Goal: Task Accomplishment & Management: Use online tool/utility

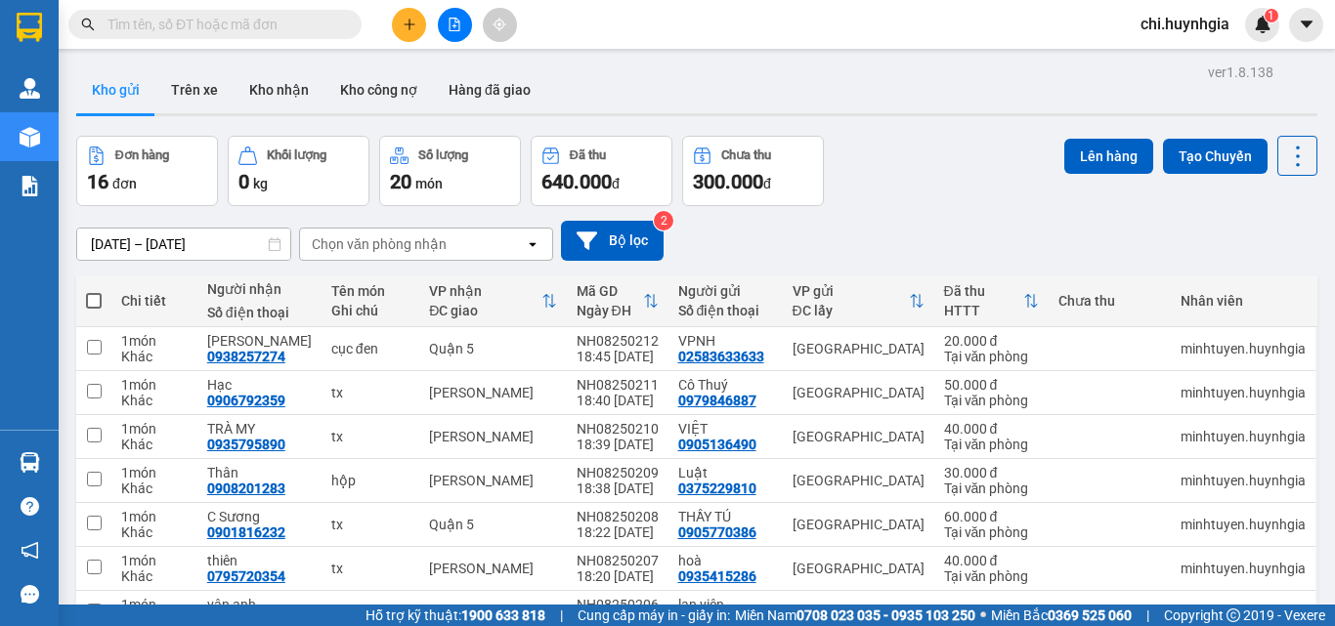
click at [411, 32] on button at bounding box center [409, 25] width 34 height 34
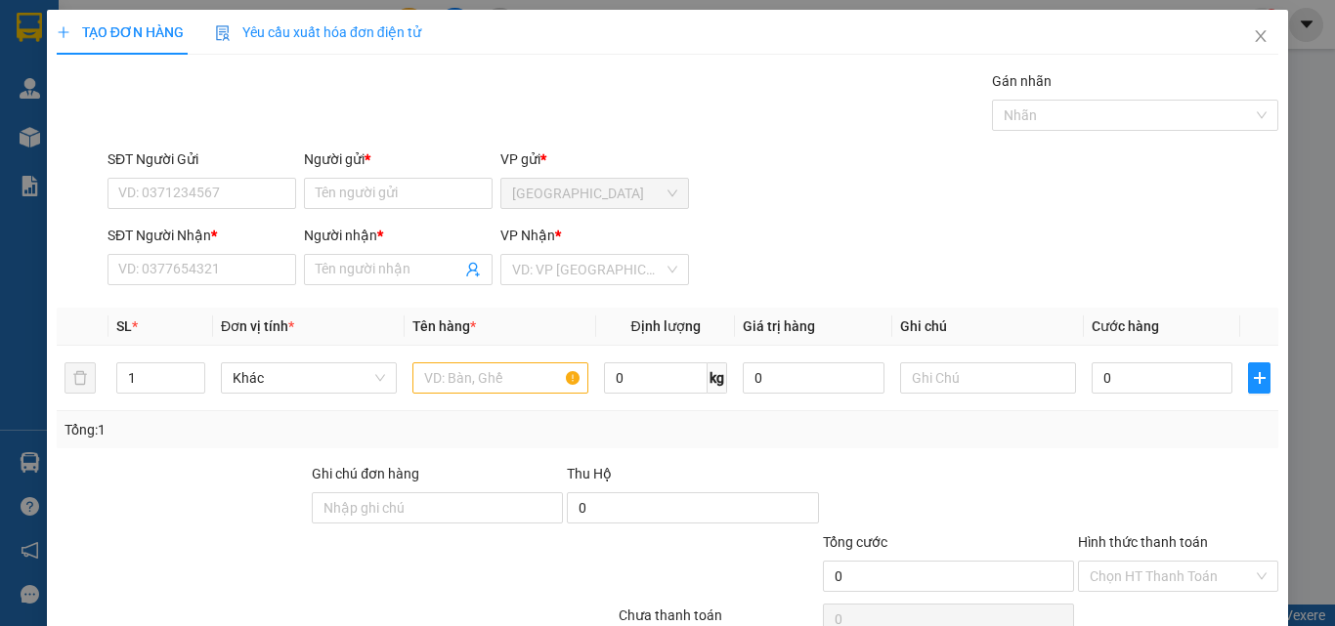
click at [300, 192] on div "Người gửi * Tên người gửi" at bounding box center [398, 183] width 196 height 68
click at [235, 200] on input "SĐT Người Gửi" at bounding box center [202, 193] width 189 height 31
type input "0901053977"
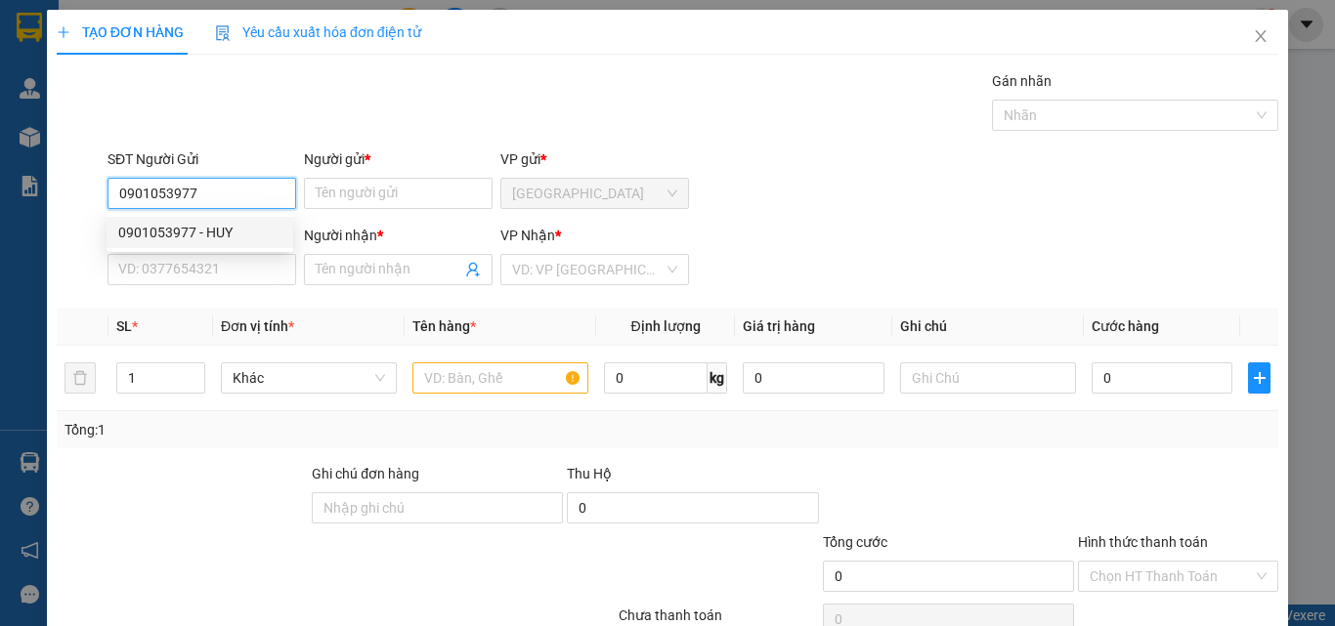
click at [241, 230] on div "0901053977 - HUY" at bounding box center [199, 233] width 163 height 22
type input "HUY"
type input "0907973786"
type input "Thương"
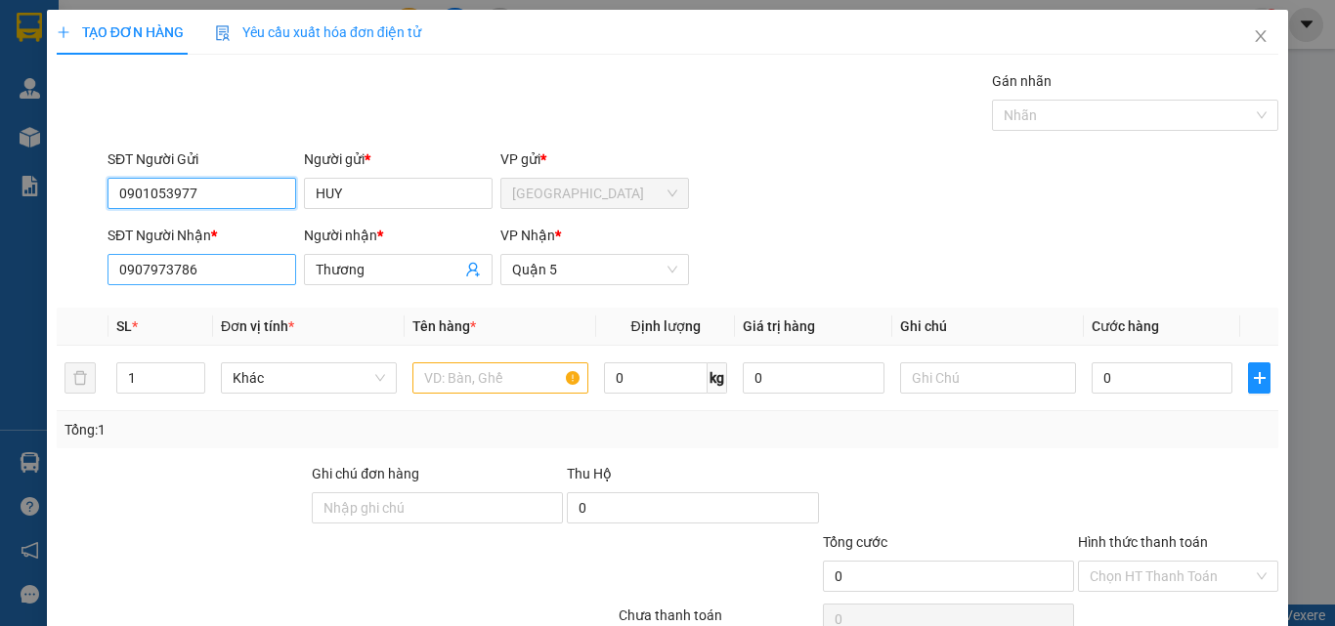
type input "0901053977"
click at [264, 269] on input "0907973786" at bounding box center [202, 269] width 189 height 31
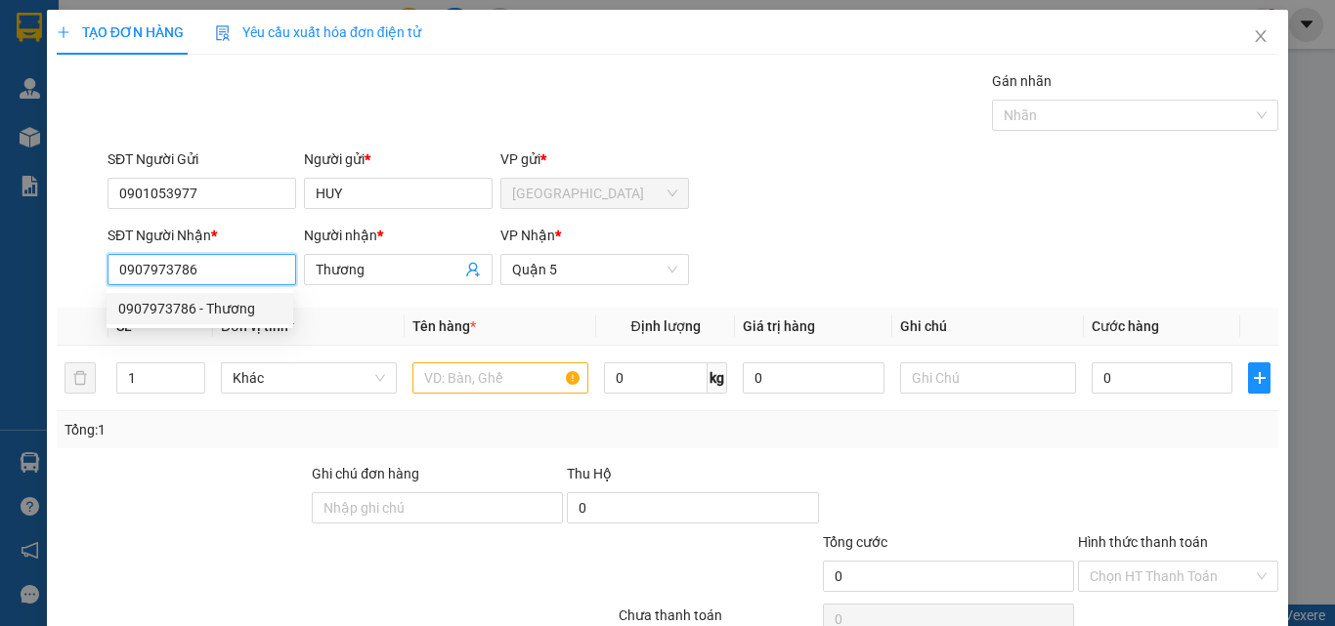
click at [245, 313] on div "0907973786 - Thương" at bounding box center [199, 309] width 163 height 22
click at [255, 276] on input "0907973786" at bounding box center [202, 269] width 189 height 31
click at [369, 272] on input "Thương" at bounding box center [389, 270] width 146 height 22
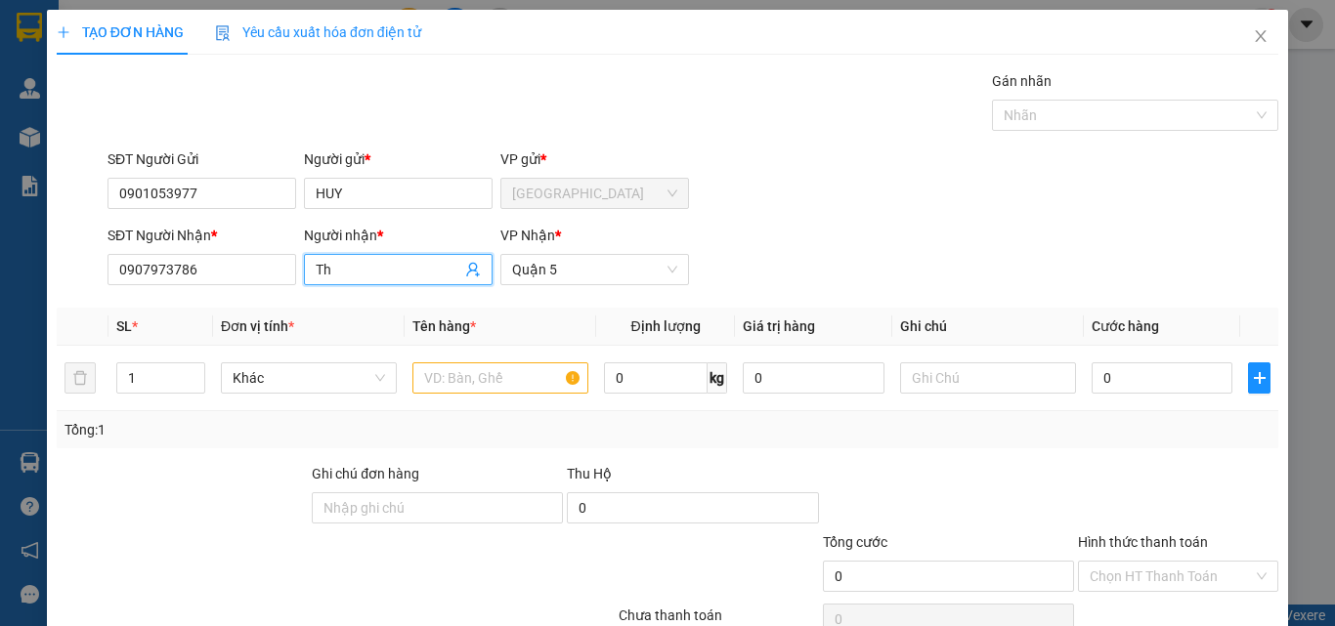
type input "T"
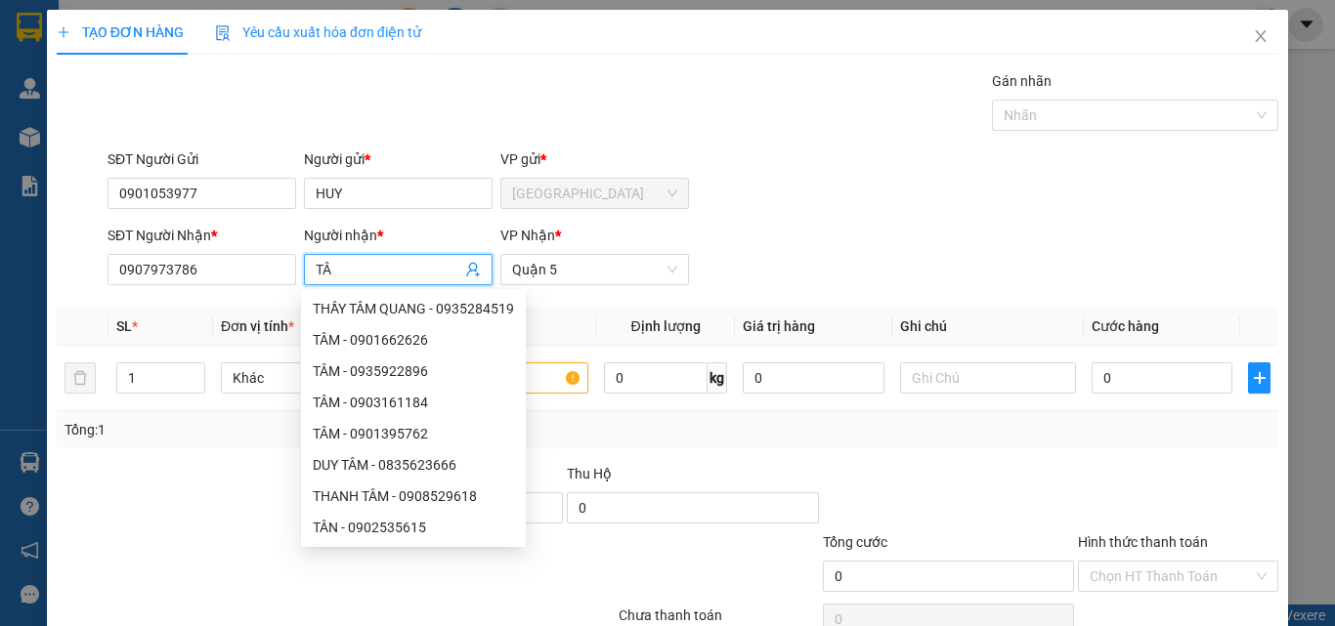
type input "TÂY"
click at [403, 466] on div "Tây - 0769665608" at bounding box center [416, 465] width 207 height 22
type input "0769665608"
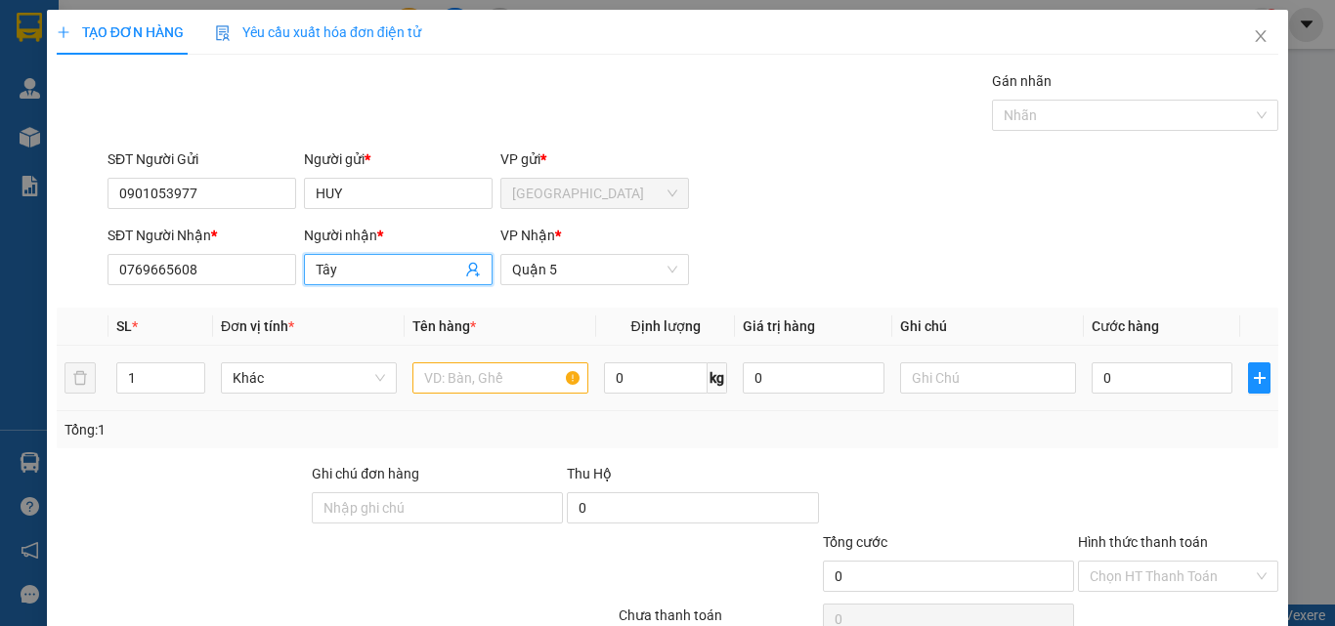
type input "Tây"
click at [458, 379] on input "text" at bounding box center [500, 378] width 176 height 31
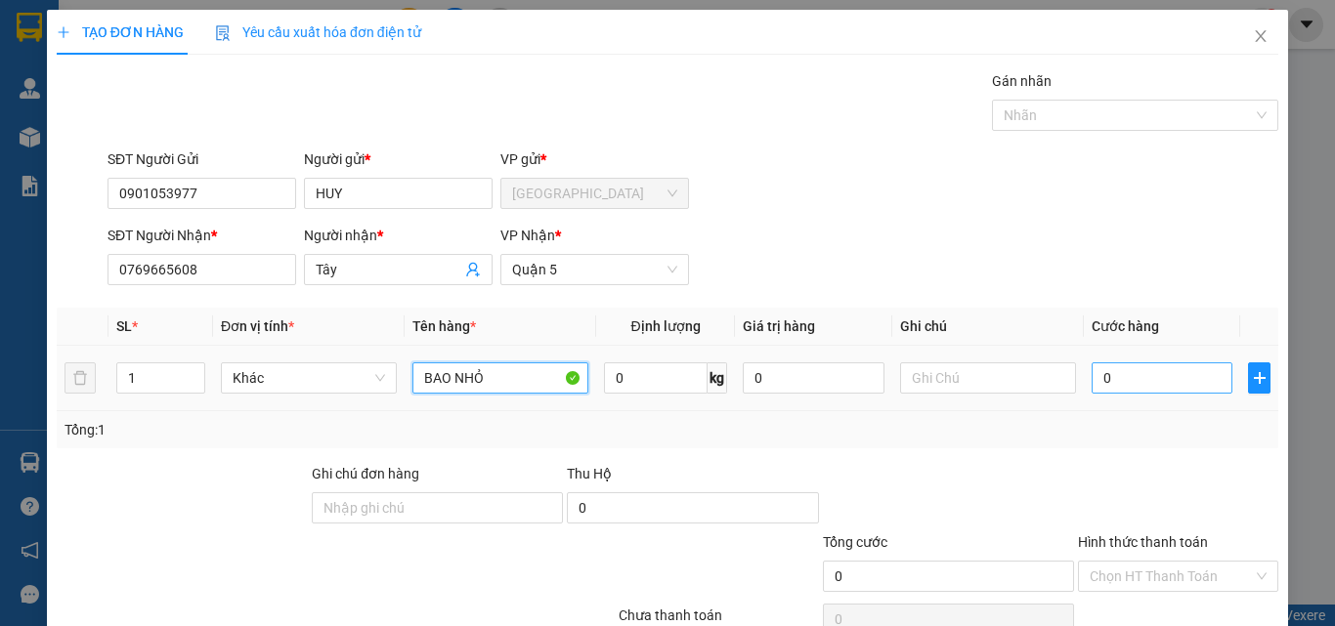
type input "BAO NHỎ"
click at [1138, 391] on input "0" at bounding box center [1162, 378] width 141 height 31
type input "4"
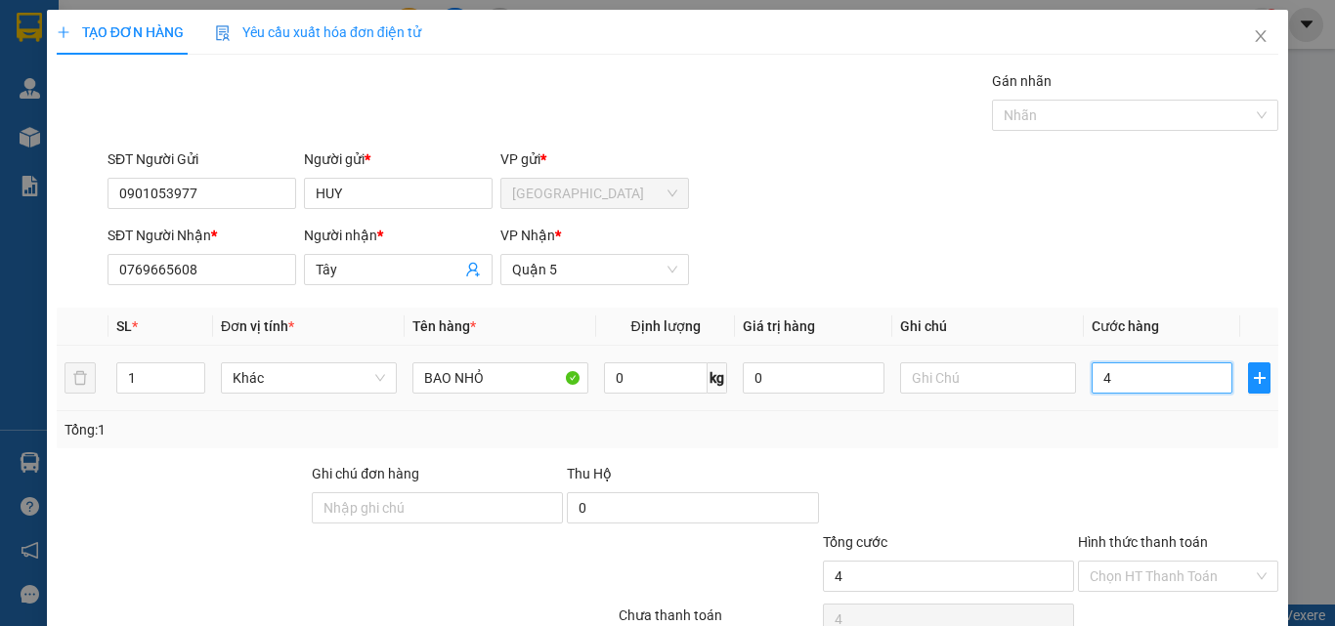
type input "40"
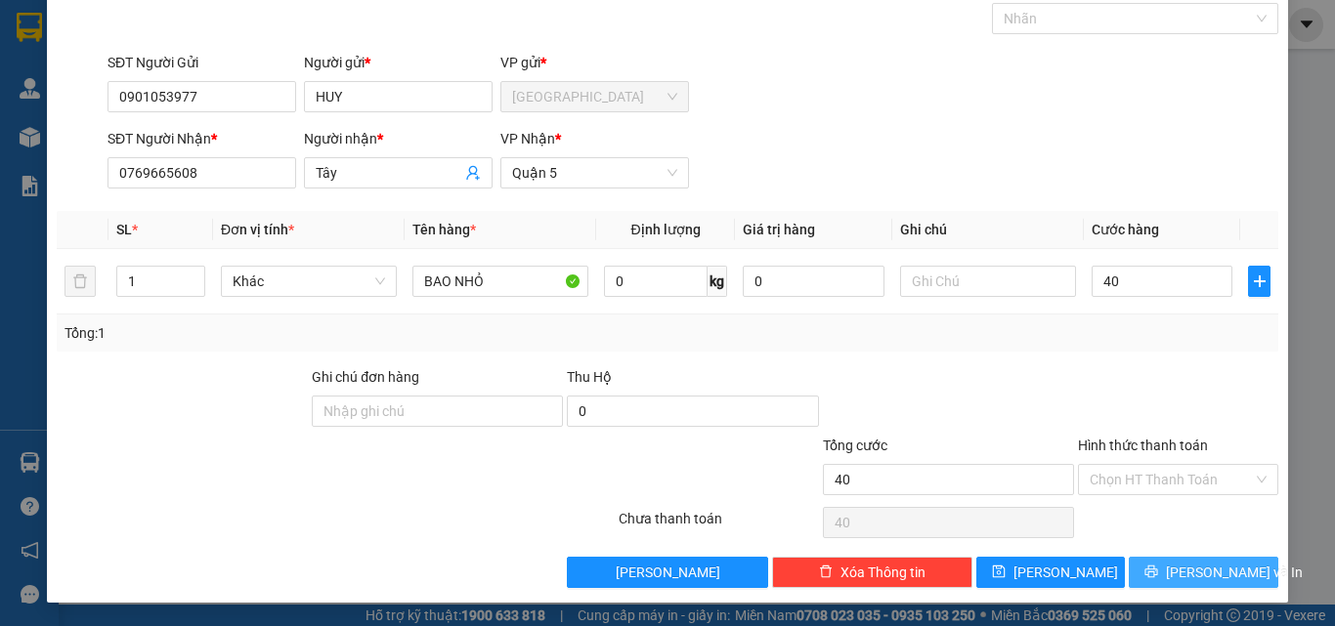
type input "40.000"
click at [1200, 576] on span "[PERSON_NAME] và In" at bounding box center [1234, 573] width 137 height 22
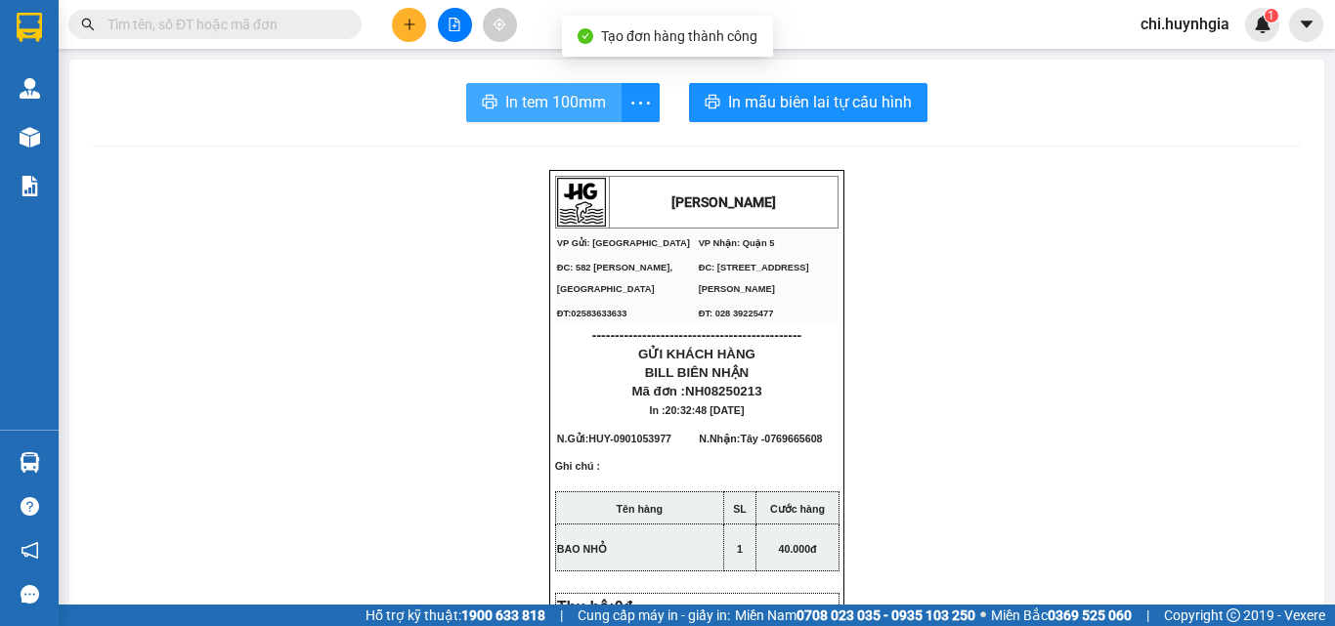
click at [575, 108] on span "In tem 100mm" at bounding box center [555, 102] width 101 height 24
click at [542, 101] on span "In tem 100mm" at bounding box center [555, 102] width 101 height 24
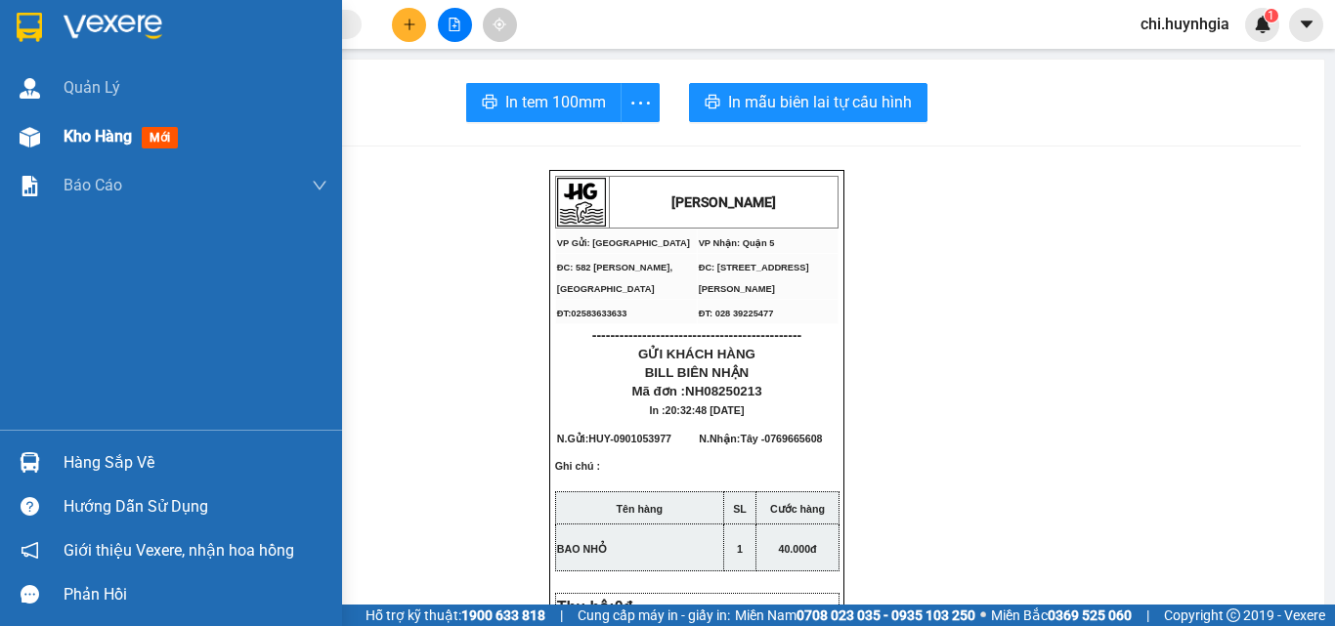
click at [98, 138] on span "Kho hàng" at bounding box center [98, 136] width 68 height 19
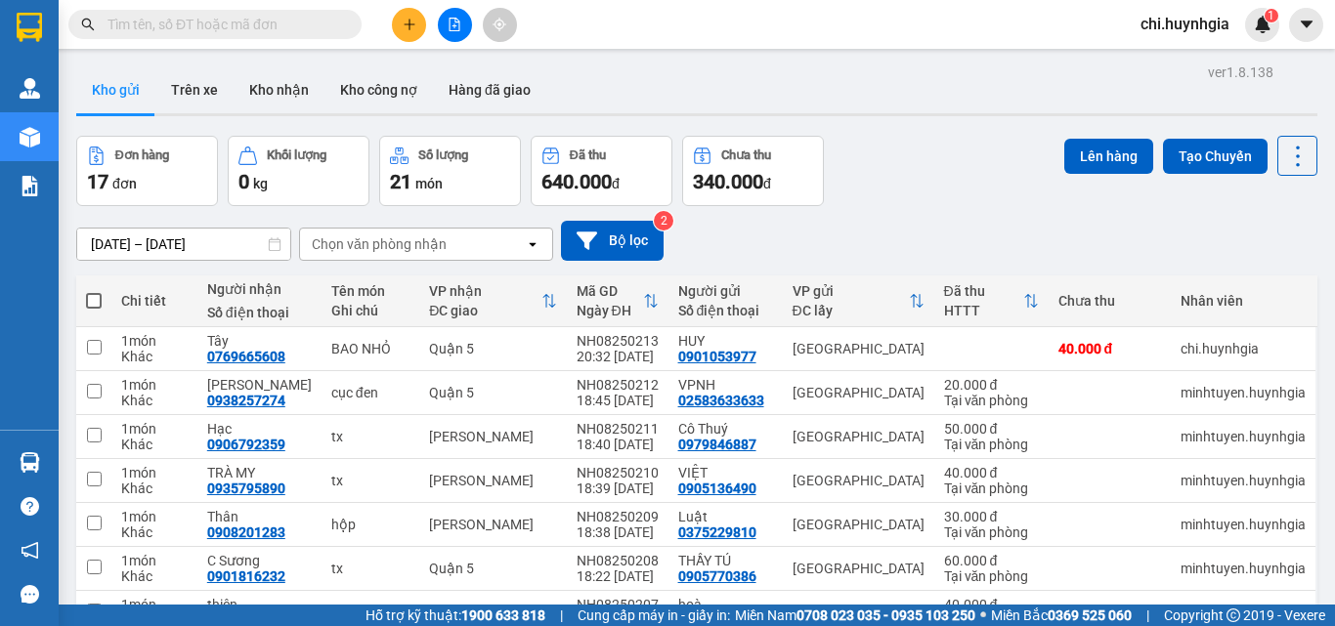
click at [93, 304] on span at bounding box center [94, 301] width 16 height 16
click at [94, 291] on input "checkbox" at bounding box center [94, 291] width 0 height 0
checkbox input "true"
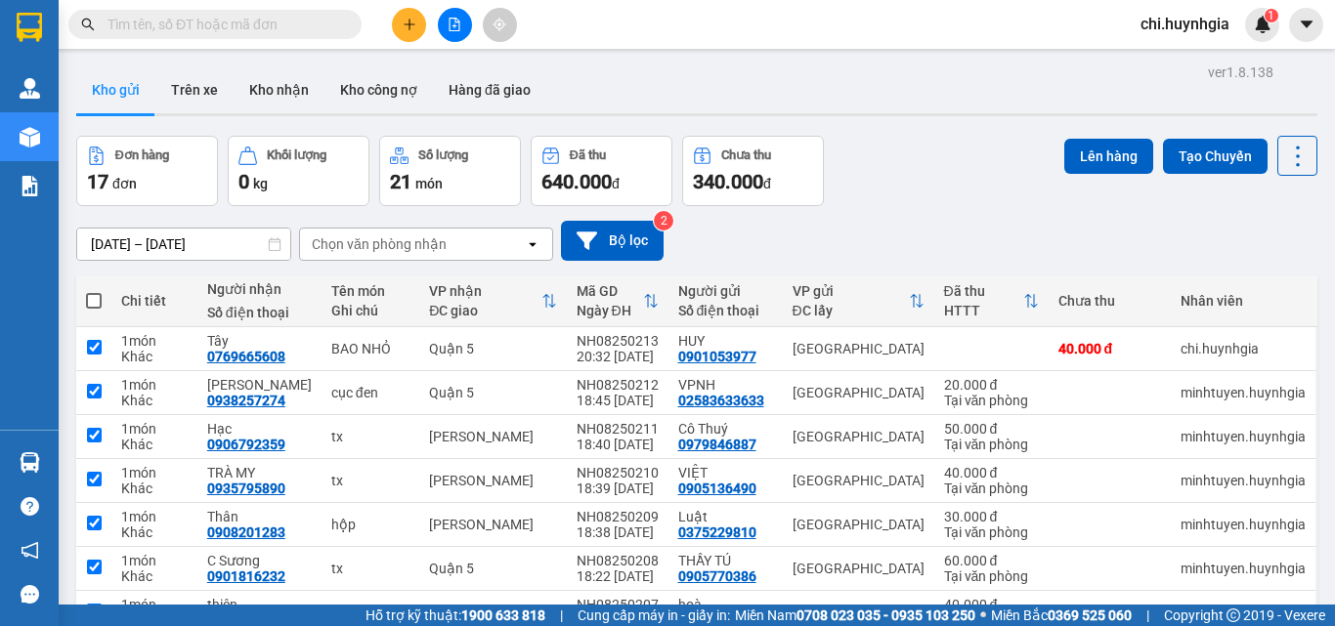
checkbox input "true"
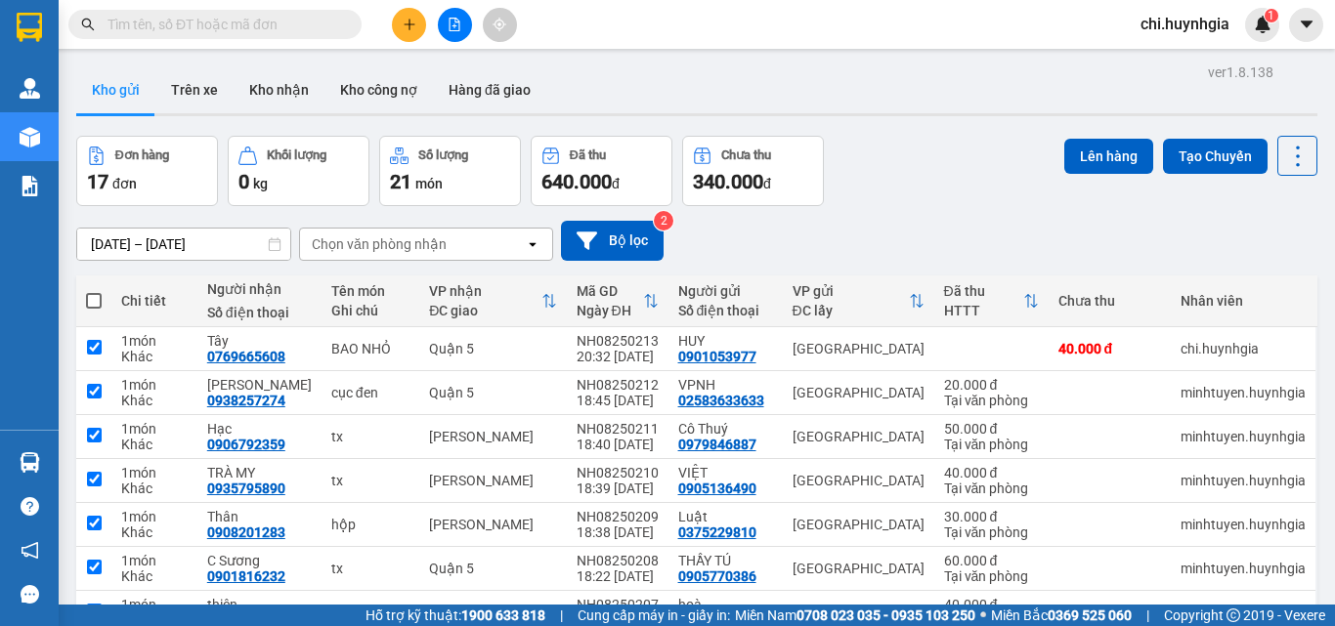
checkbox input "true"
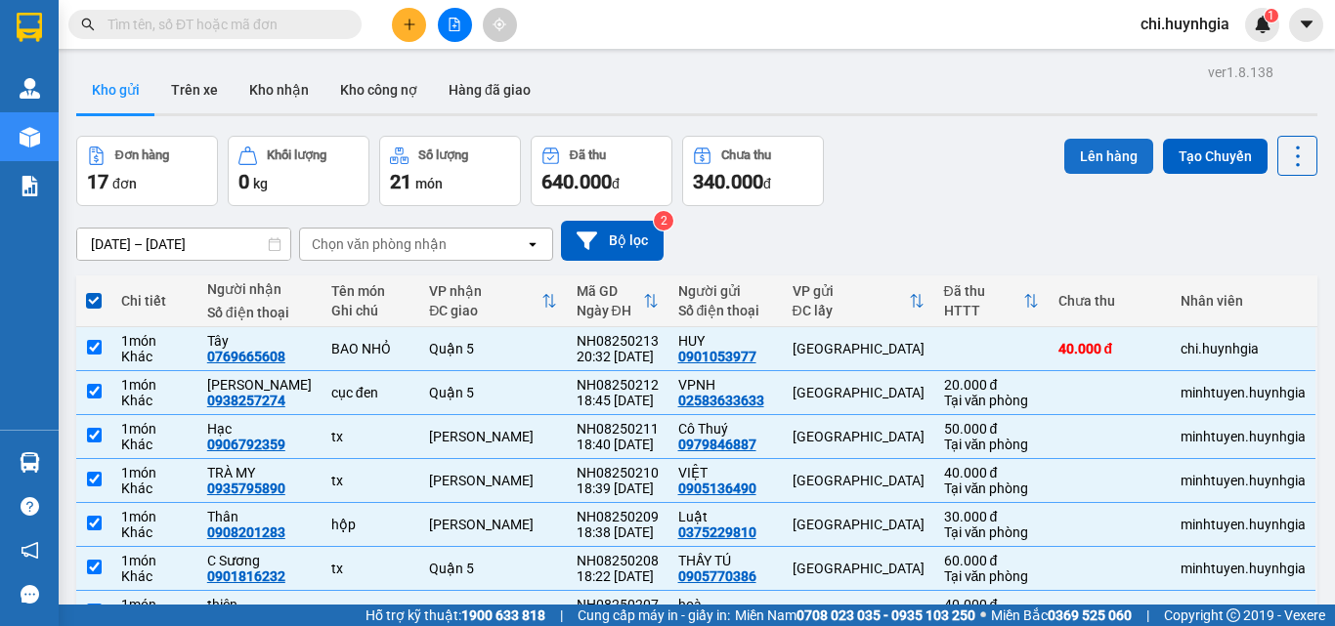
click at [1102, 153] on button "Lên hàng" at bounding box center [1108, 156] width 89 height 35
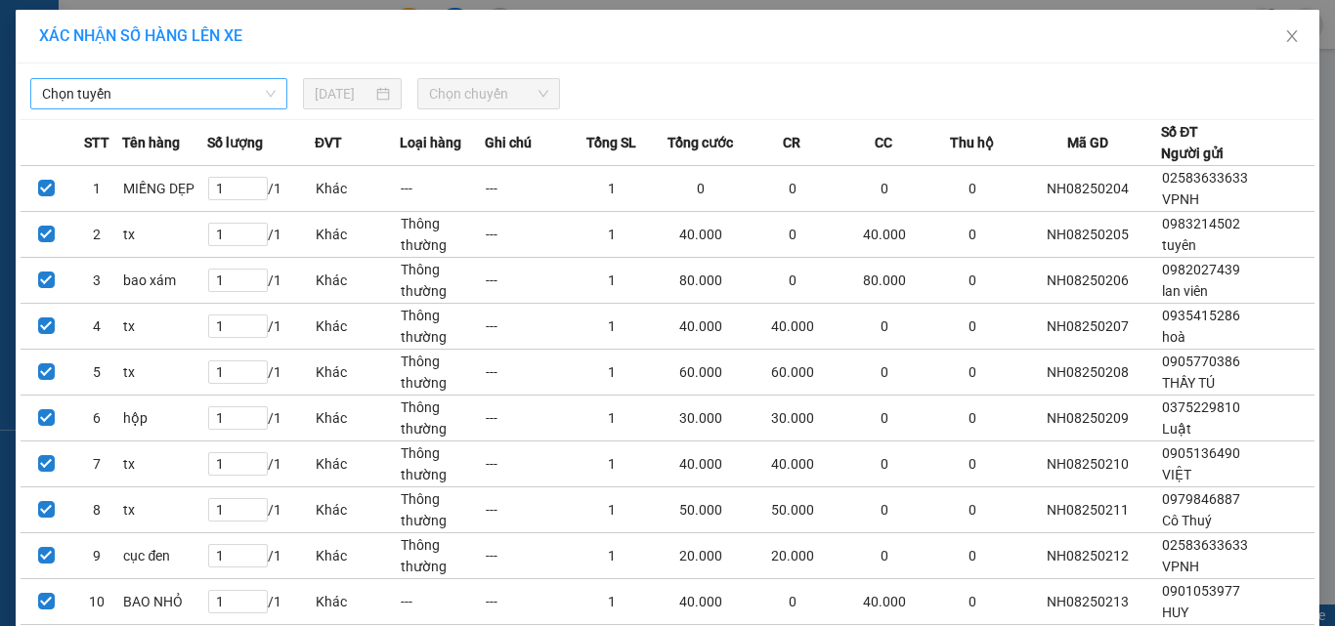
click at [224, 101] on span "Chọn tuyến" at bounding box center [159, 93] width 234 height 29
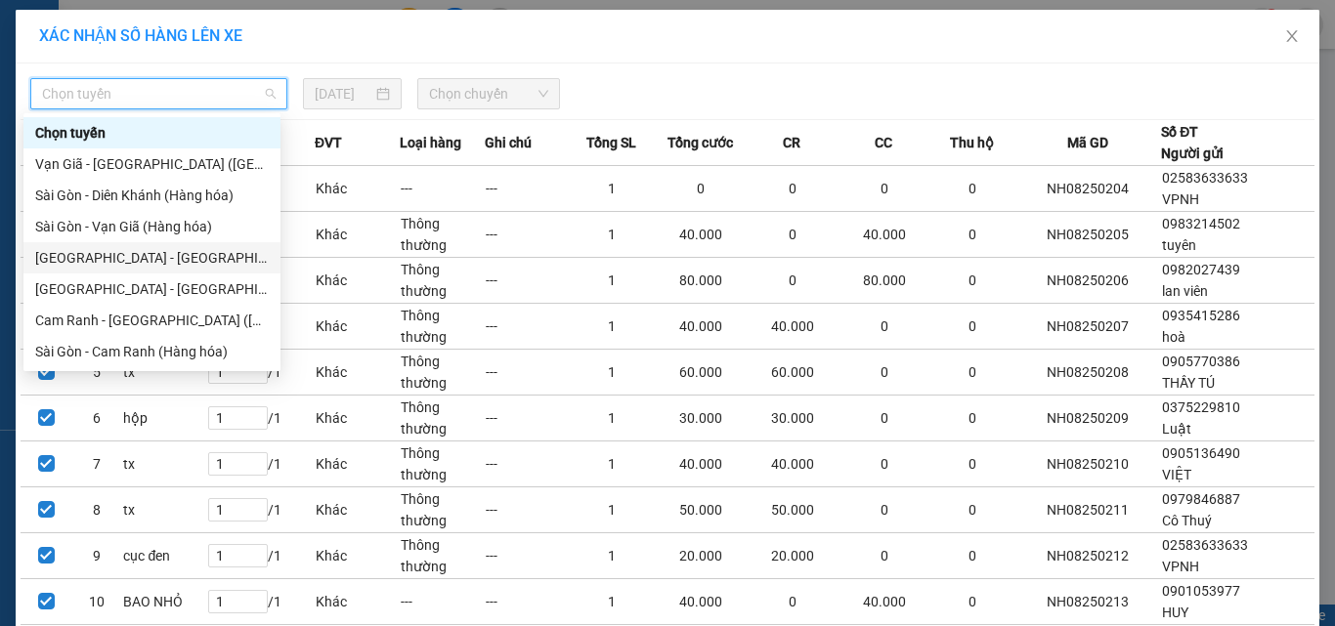
click at [151, 255] on div "[GEOGRAPHIC_DATA] - [GEOGRAPHIC_DATA] (Hàng hóa)" at bounding box center [152, 258] width 234 height 22
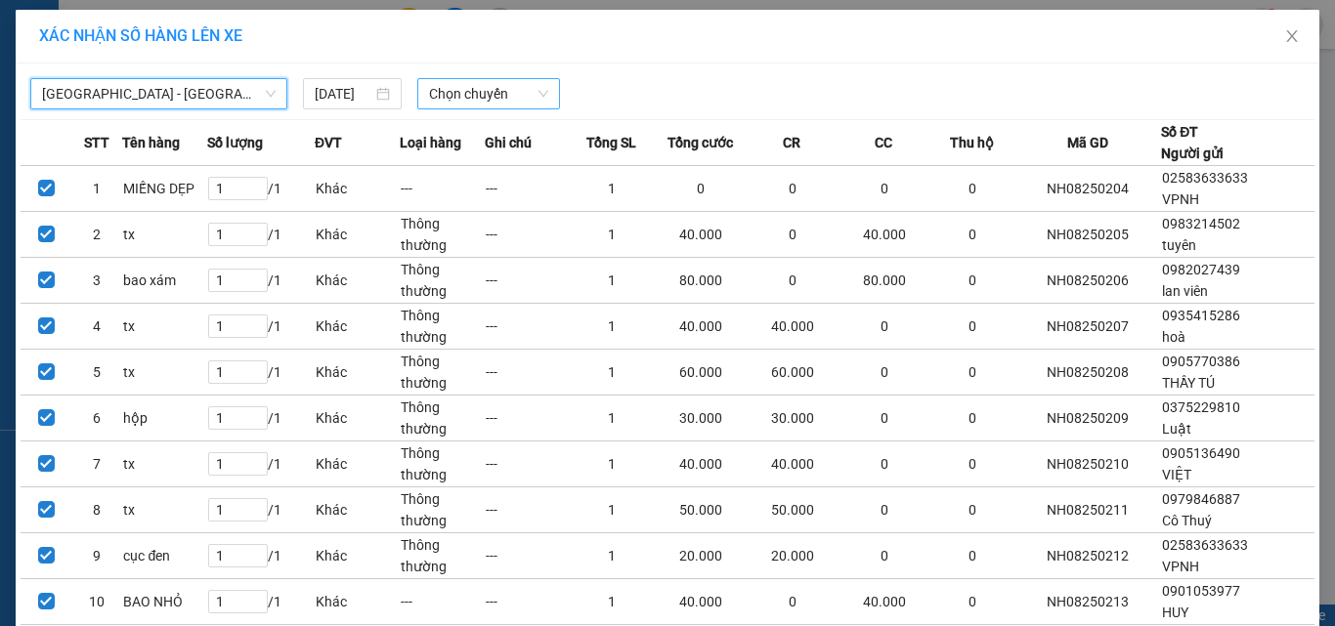
click at [454, 96] on span "Chọn chuyến" at bounding box center [489, 93] width 120 height 29
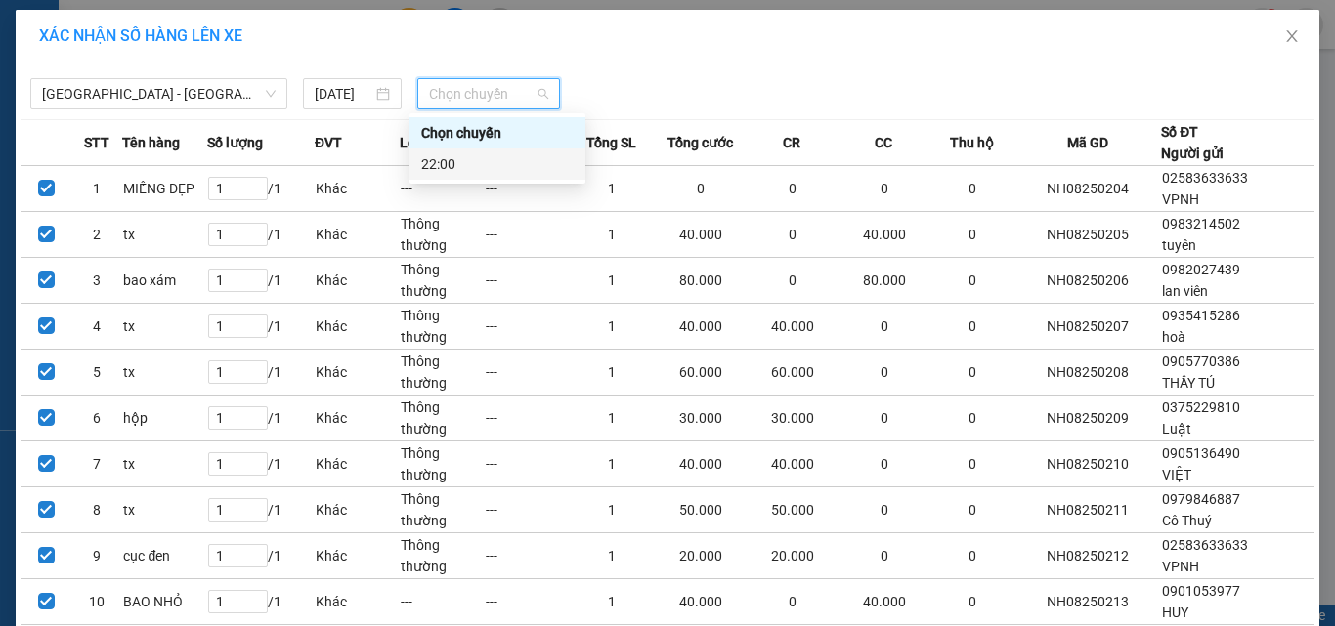
click at [503, 169] on div "22:00" at bounding box center [497, 164] width 152 height 22
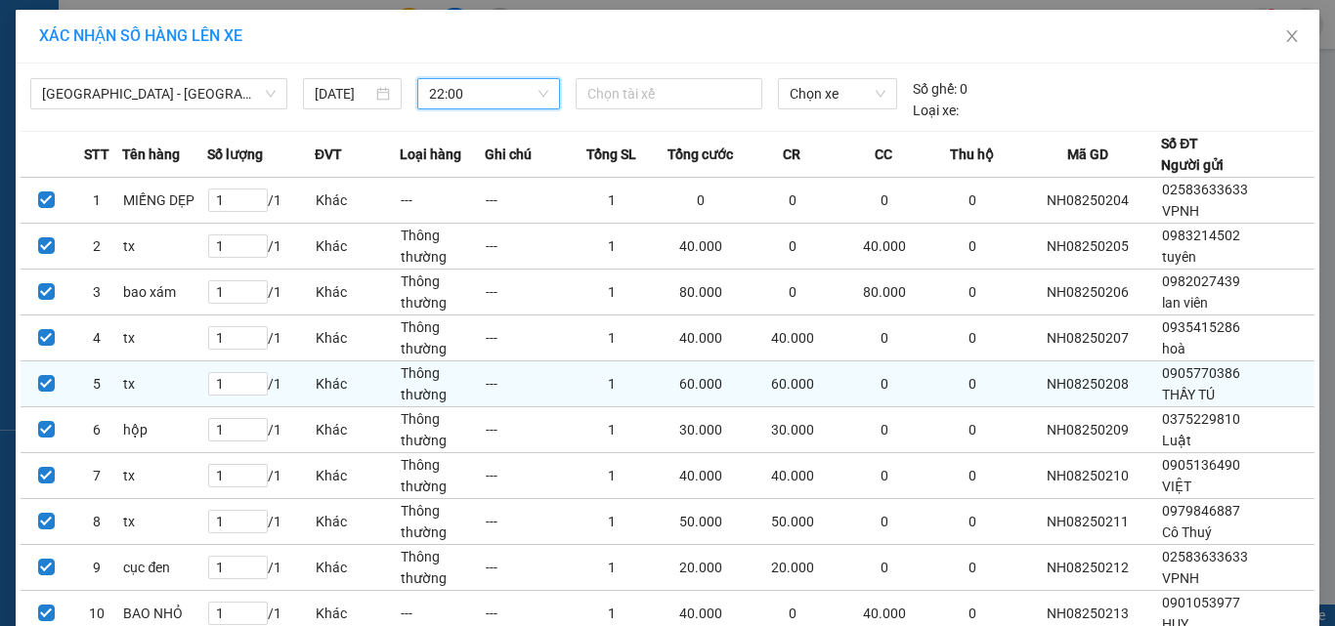
scroll to position [144, 0]
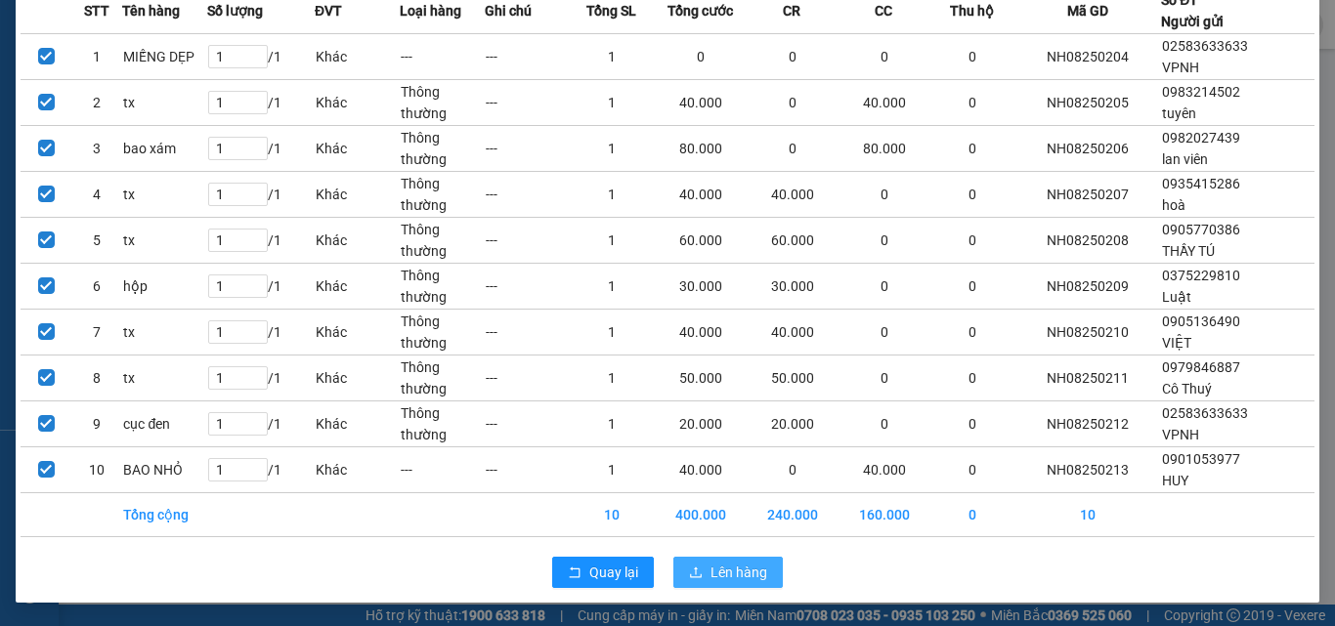
click at [715, 569] on span "Lên hàng" at bounding box center [738, 573] width 57 height 22
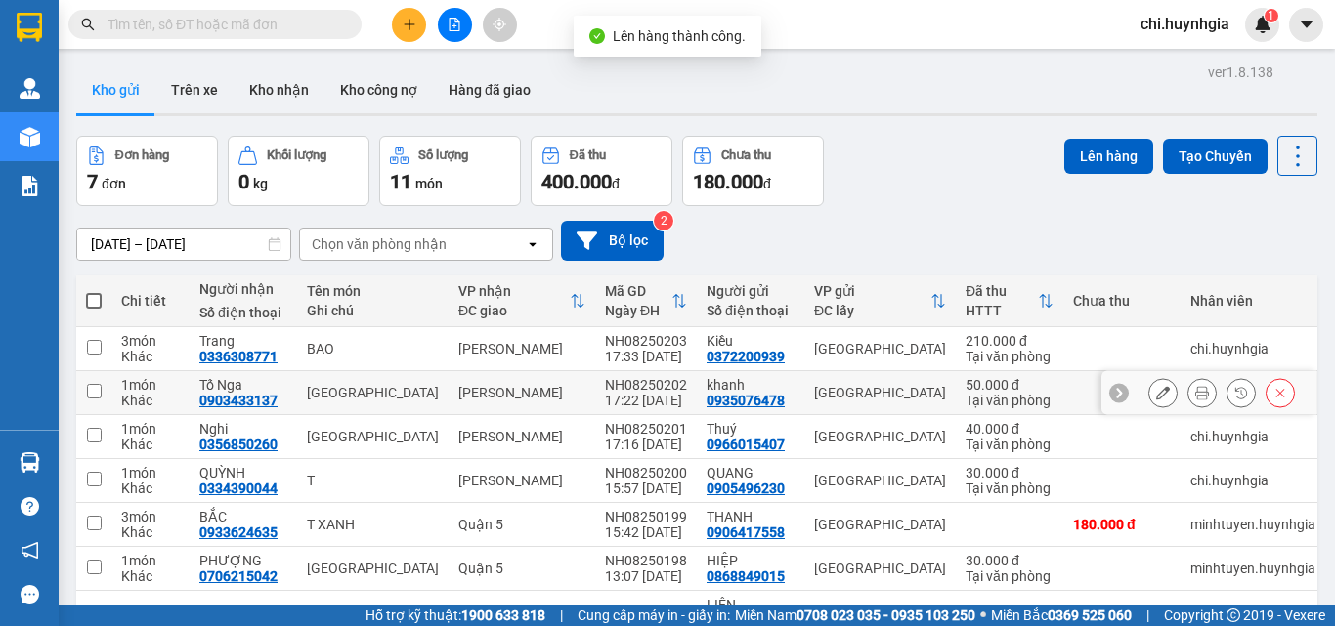
scroll to position [110, 0]
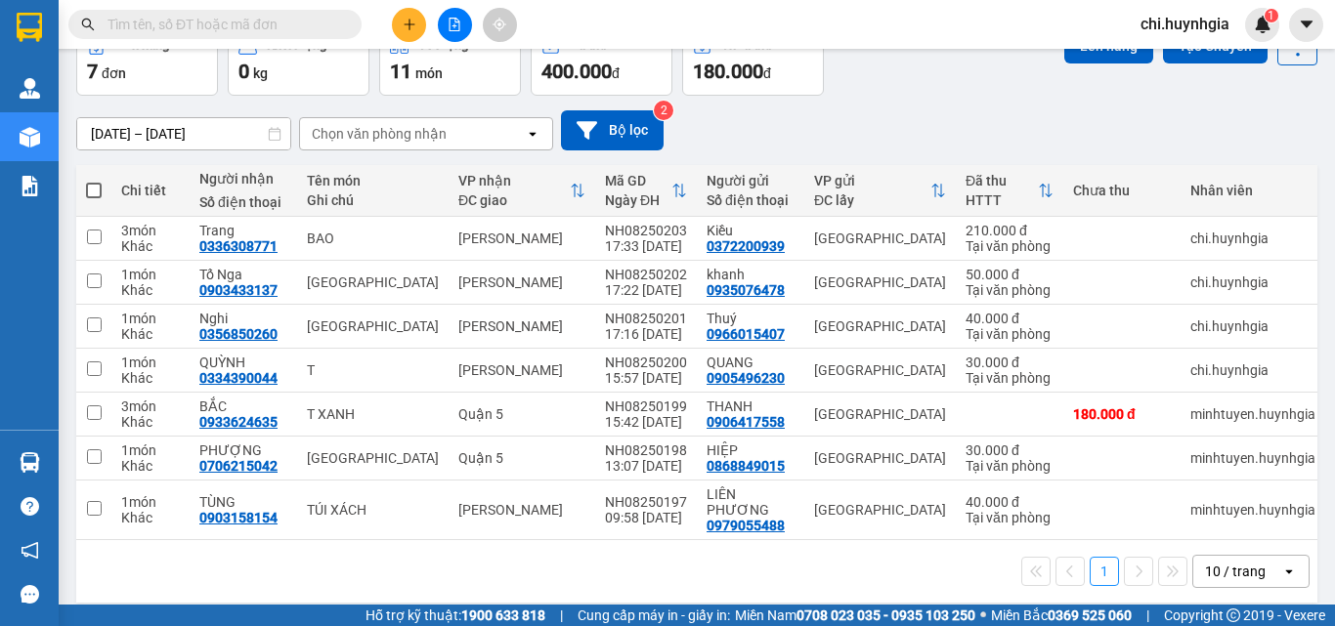
click at [91, 187] on span at bounding box center [94, 191] width 16 height 16
click at [94, 181] on input "checkbox" at bounding box center [94, 181] width 0 height 0
checkbox input "true"
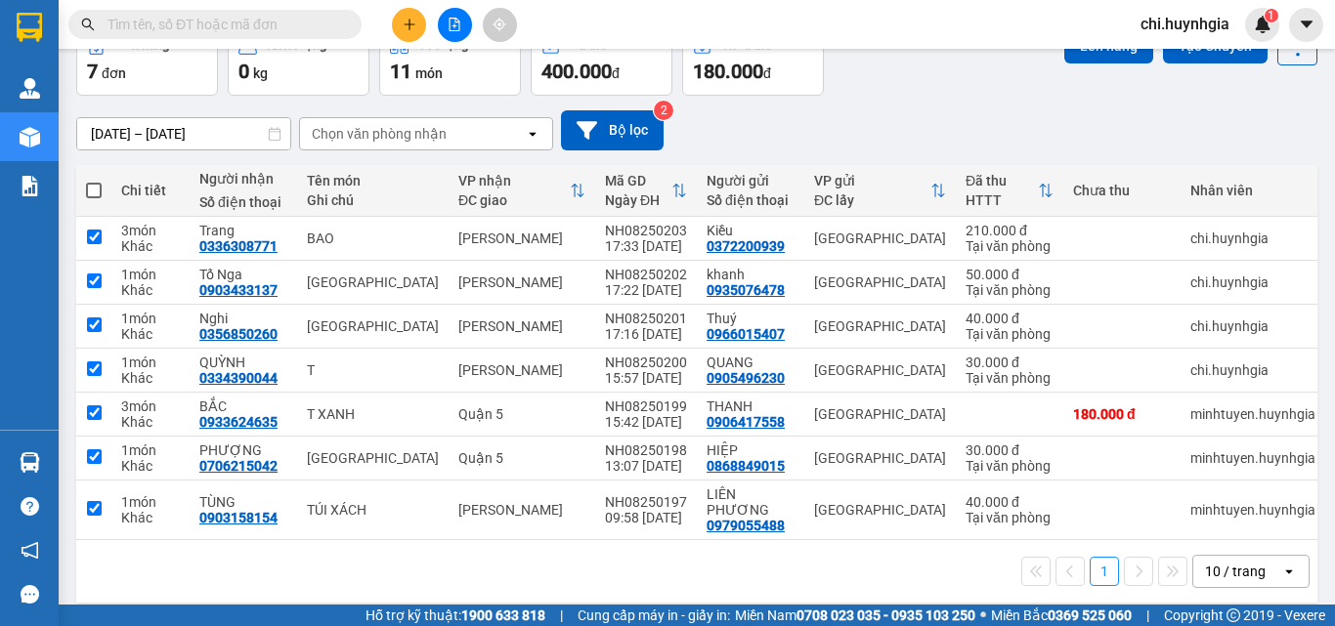
checkbox input "true"
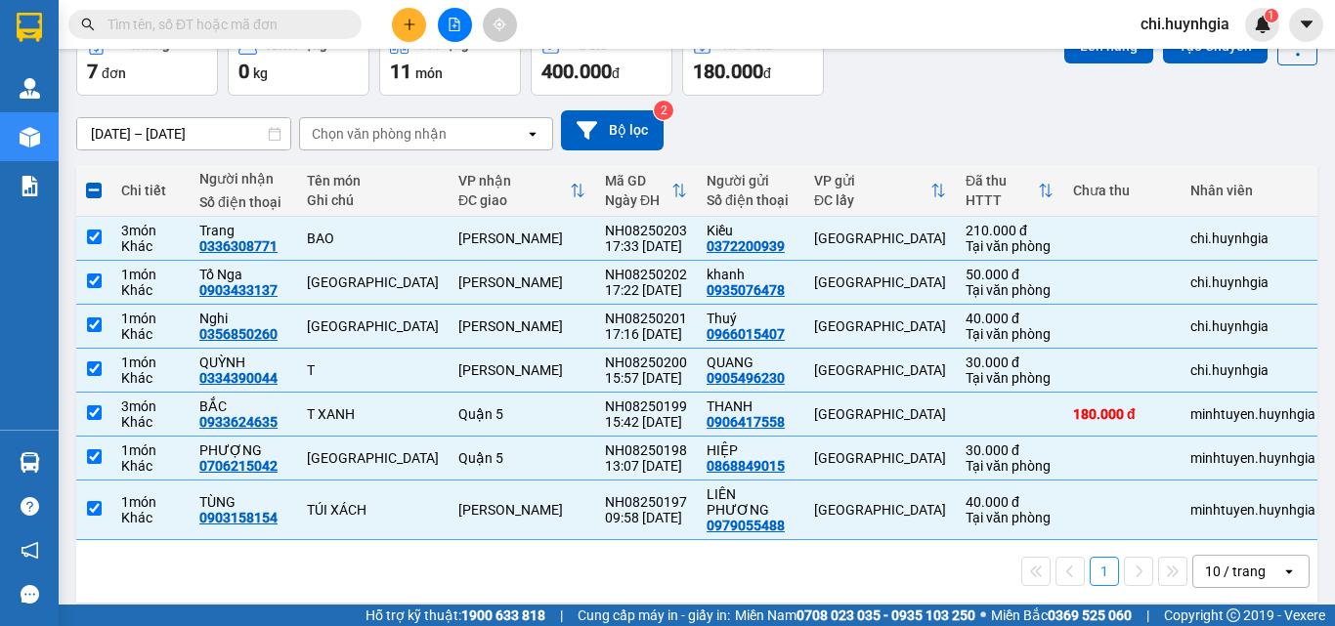
scroll to position [13, 0]
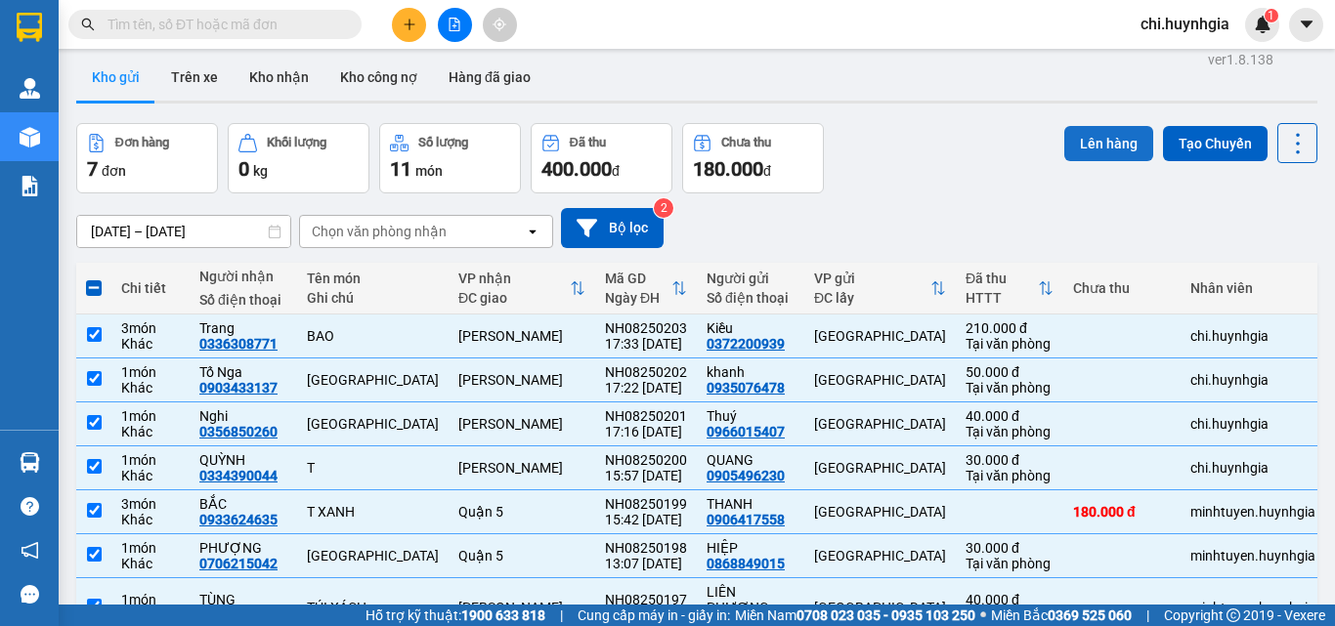
click at [1086, 144] on button "Lên hàng" at bounding box center [1108, 143] width 89 height 35
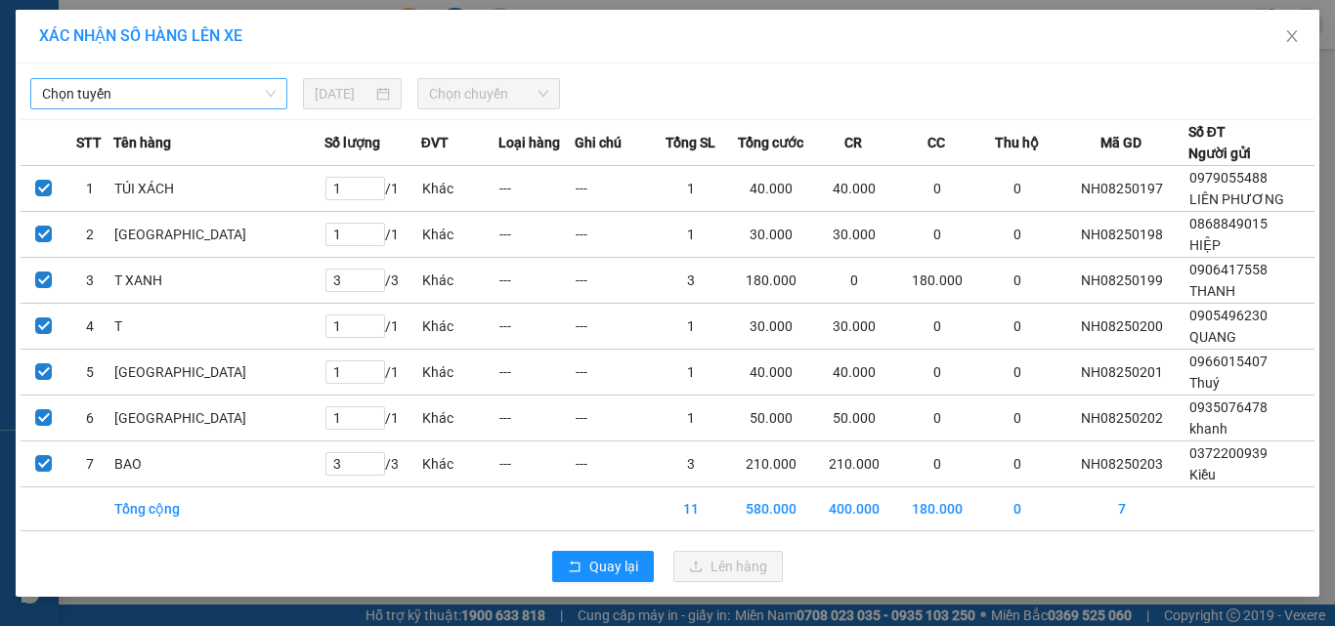
click at [194, 92] on span "Chọn tuyến" at bounding box center [159, 93] width 234 height 29
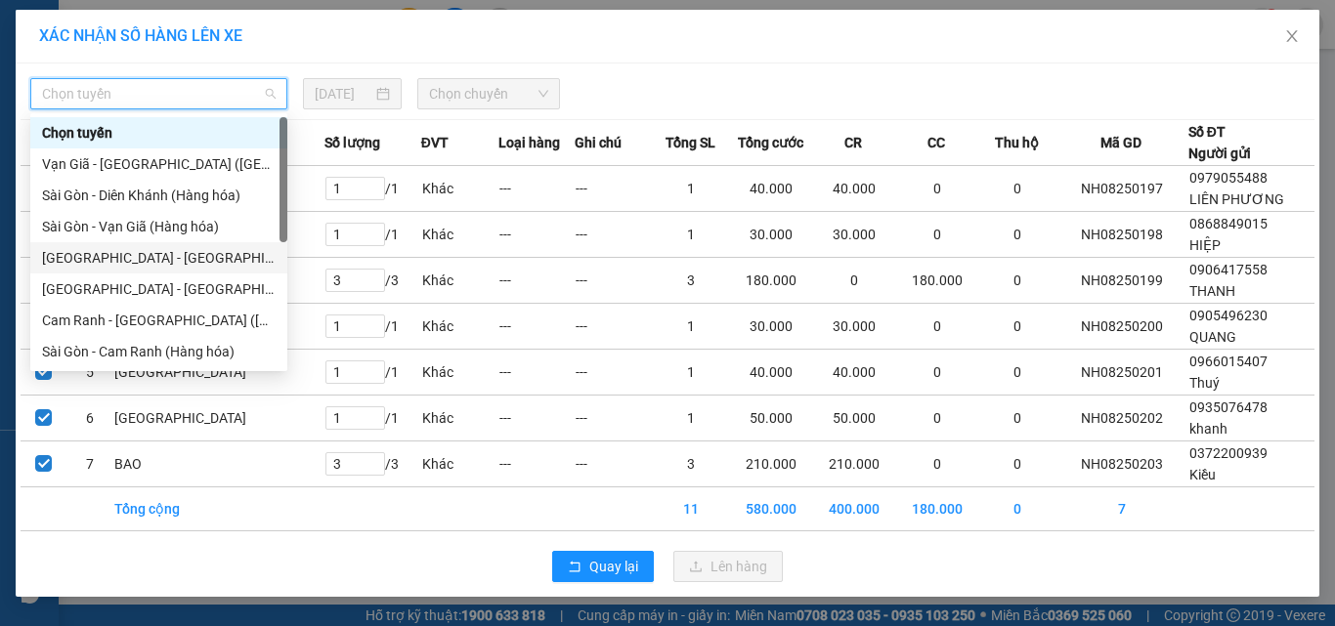
click at [245, 254] on div "[GEOGRAPHIC_DATA] - [GEOGRAPHIC_DATA] (Hàng hóa)" at bounding box center [159, 258] width 234 height 22
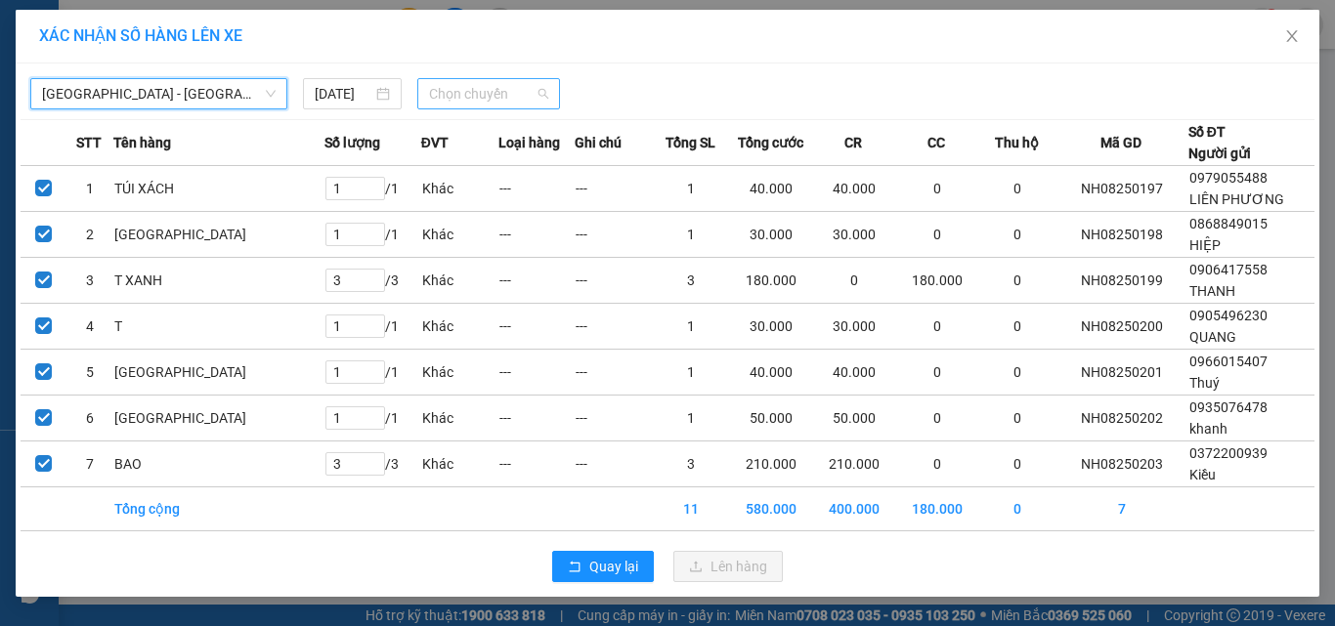
click at [442, 90] on span "Chọn chuyến" at bounding box center [489, 93] width 120 height 29
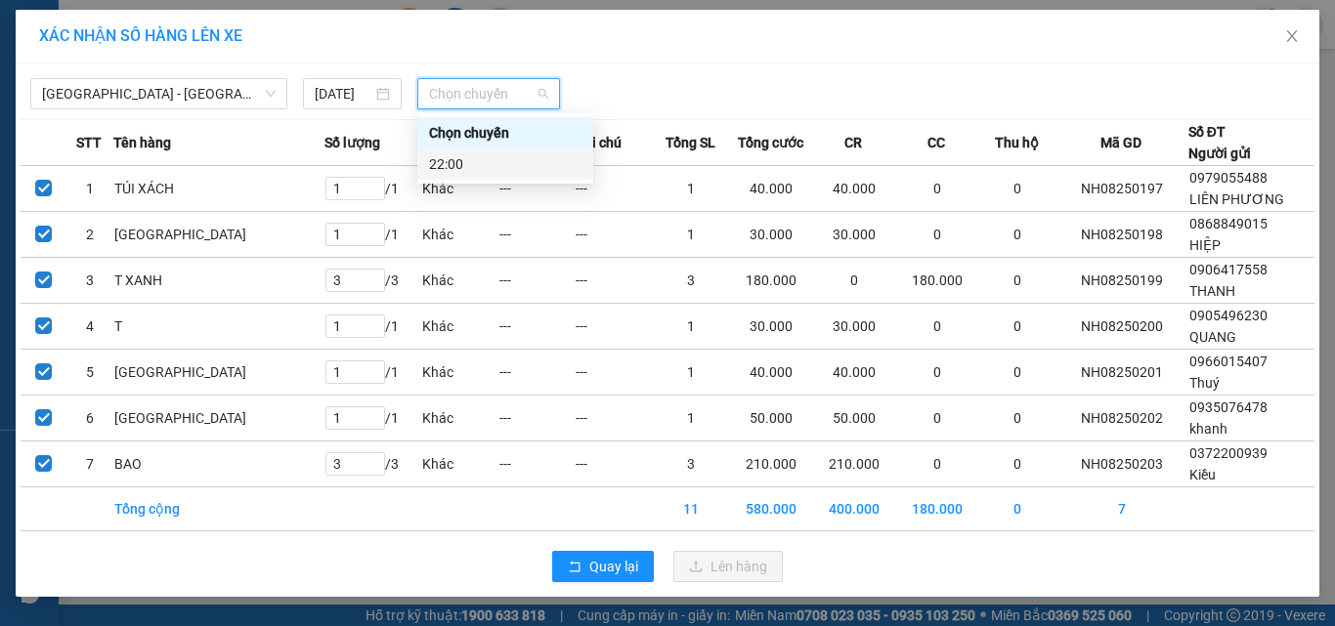
drag, startPoint x: 468, startPoint y: 153, endPoint x: 454, endPoint y: 200, distance: 48.9
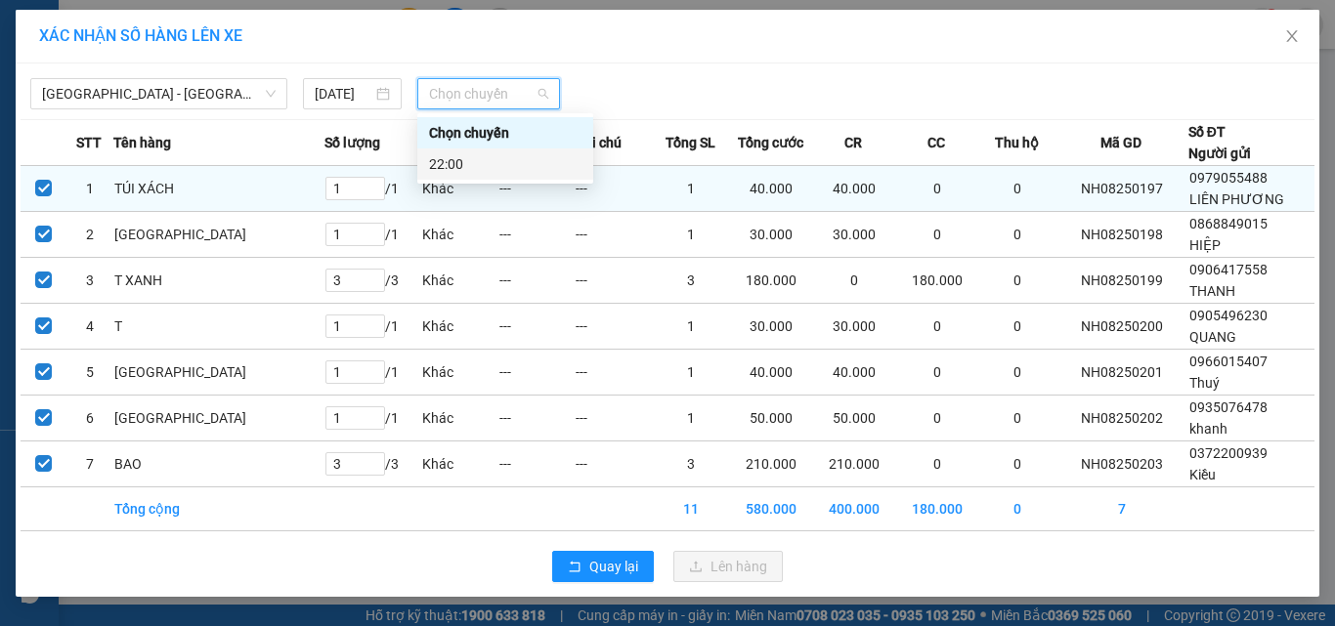
click at [465, 153] on div "22:00" at bounding box center [505, 164] width 152 height 22
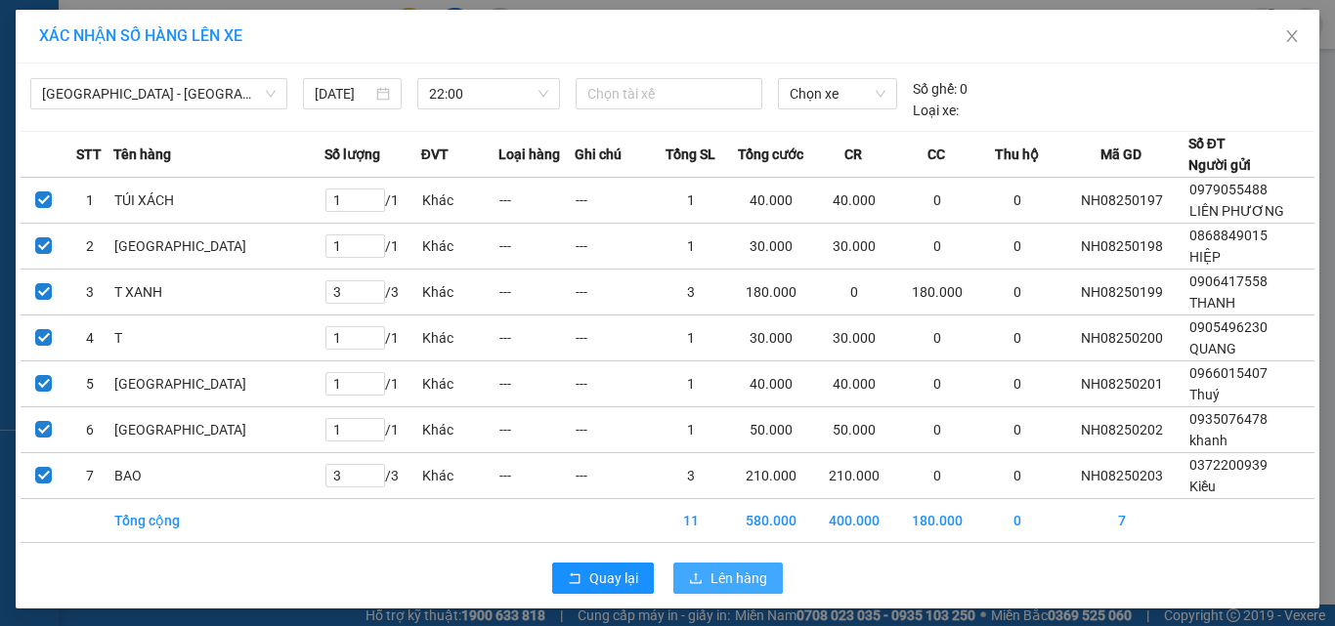
click at [727, 586] on span "Lên hàng" at bounding box center [738, 579] width 57 height 22
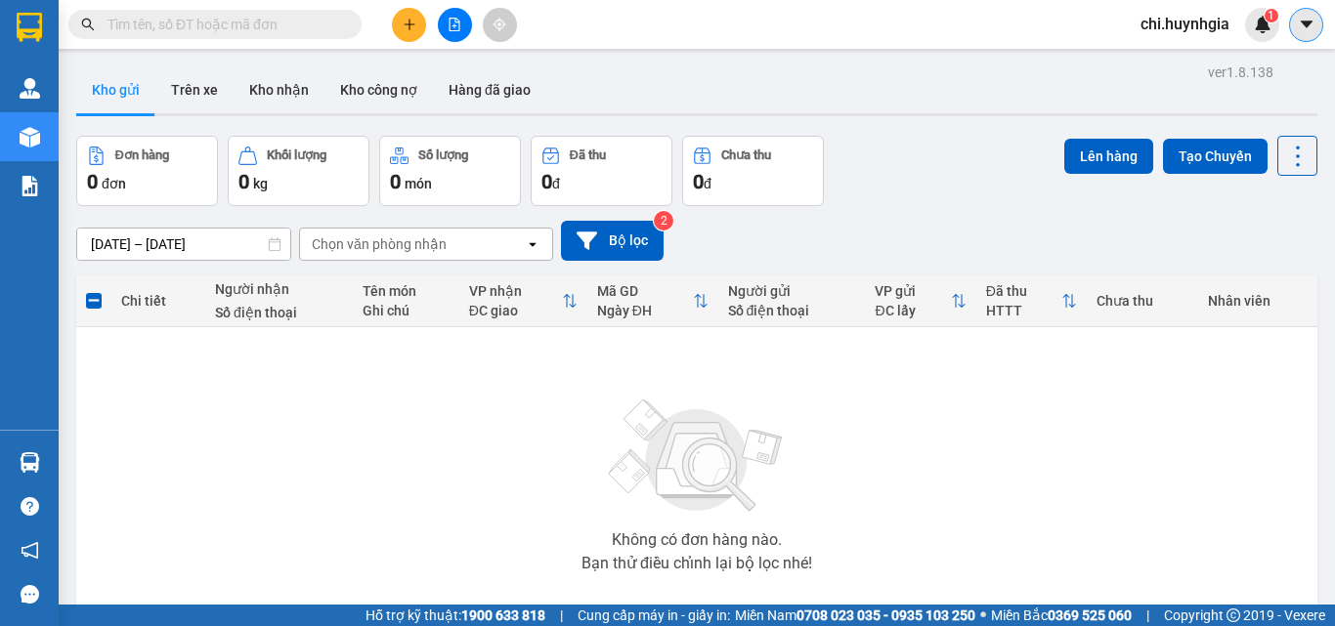
click at [1296, 22] on button at bounding box center [1306, 25] width 34 height 34
click at [1011, 55] on main "ver 1.8.138 Kho gửi Trên xe Kho nhận Kho công nợ Hàng đã giao Đơn hàng 0 đơn Kh…" at bounding box center [667, 302] width 1335 height 605
click at [1177, 25] on span "chi.huynhgia" at bounding box center [1185, 24] width 120 height 24
click at [1191, 58] on span "Đăng xuất" at bounding box center [1196, 61] width 82 height 22
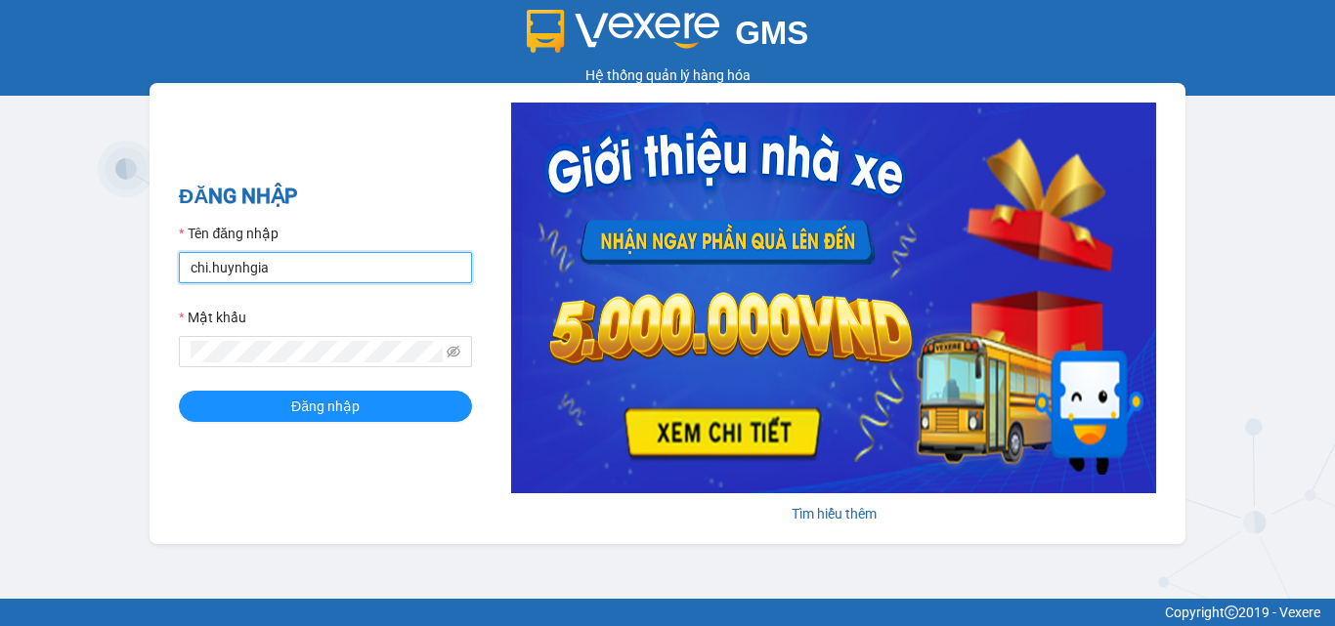
click at [205, 268] on input "chi.huynhgia" at bounding box center [325, 267] width 293 height 31
click at [207, 269] on input "chi.huynhgia" at bounding box center [325, 267] width 293 height 31
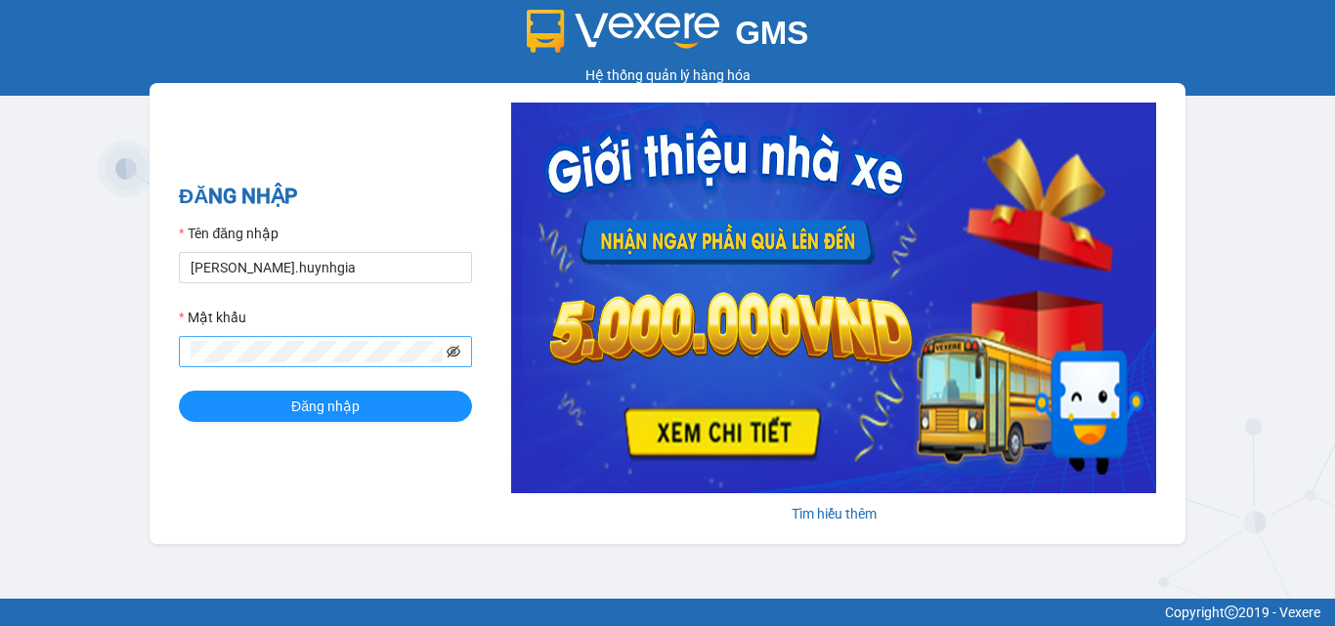
click at [450, 355] on icon "eye-invisible" at bounding box center [454, 352] width 14 height 12
click at [173, 346] on div "ĐĂNG NHẬP Tên đăng nhập thanh hoai.huynhgia Mật khẩu Đăng nhập Tìm hiểu thêm" at bounding box center [668, 313] width 1036 height 461
click at [354, 408] on span "Đăng nhập" at bounding box center [325, 407] width 68 height 22
click at [409, 409] on button "Đăng nhập" at bounding box center [325, 406] width 293 height 31
click at [229, 266] on input "thanh hoai.huynhgia" at bounding box center [325, 267] width 293 height 31
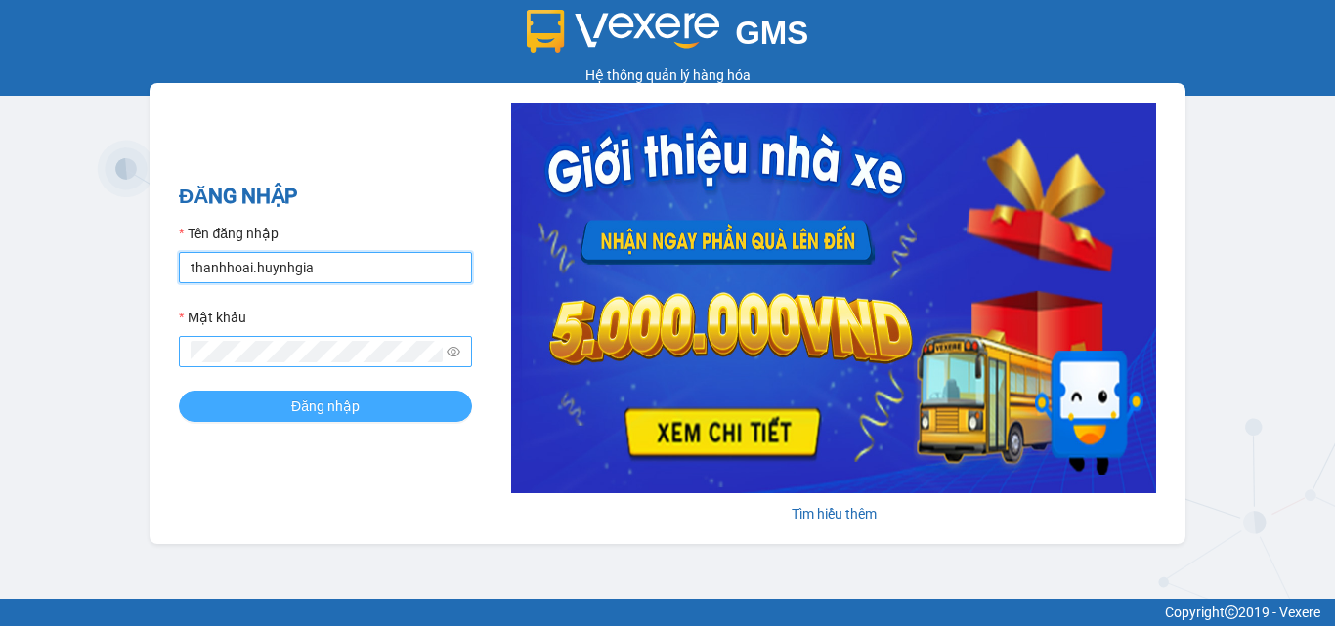
type input "thanhhoai.huynhgia"
click at [306, 405] on span "Đăng nhập" at bounding box center [325, 407] width 68 height 22
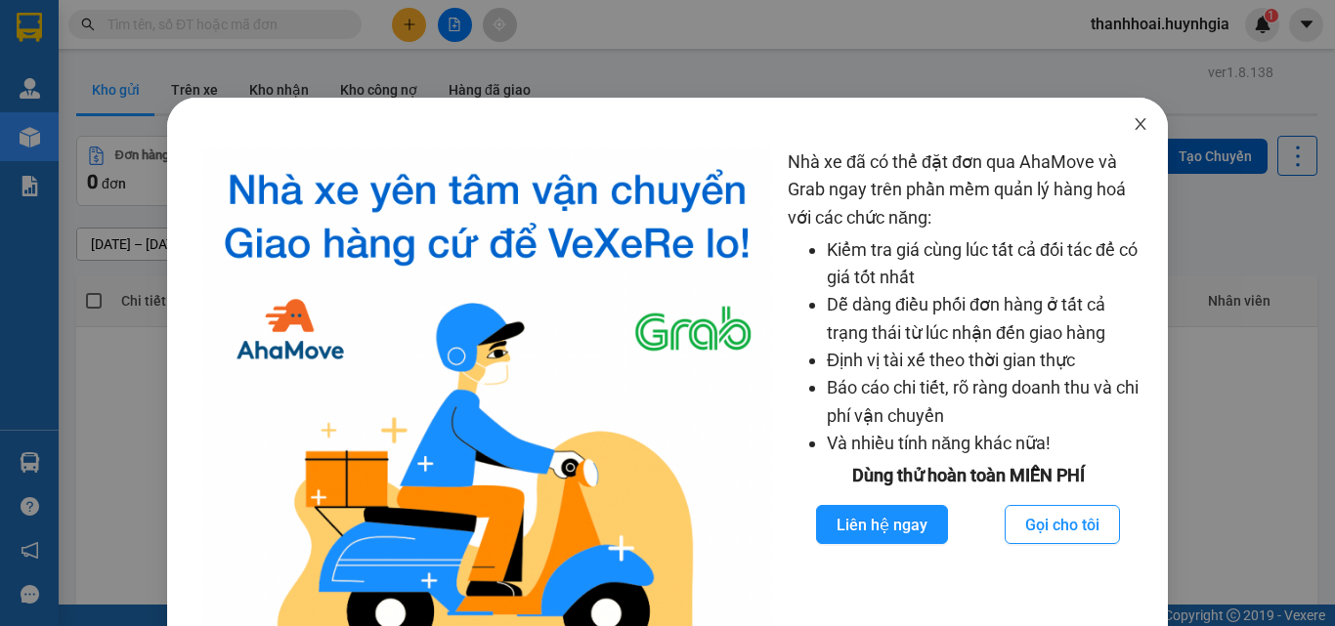
drag, startPoint x: 1124, startPoint y: 115, endPoint x: 933, endPoint y: 155, distance: 194.7
click at [1119, 117] on span "Close" at bounding box center [1140, 125] width 55 height 55
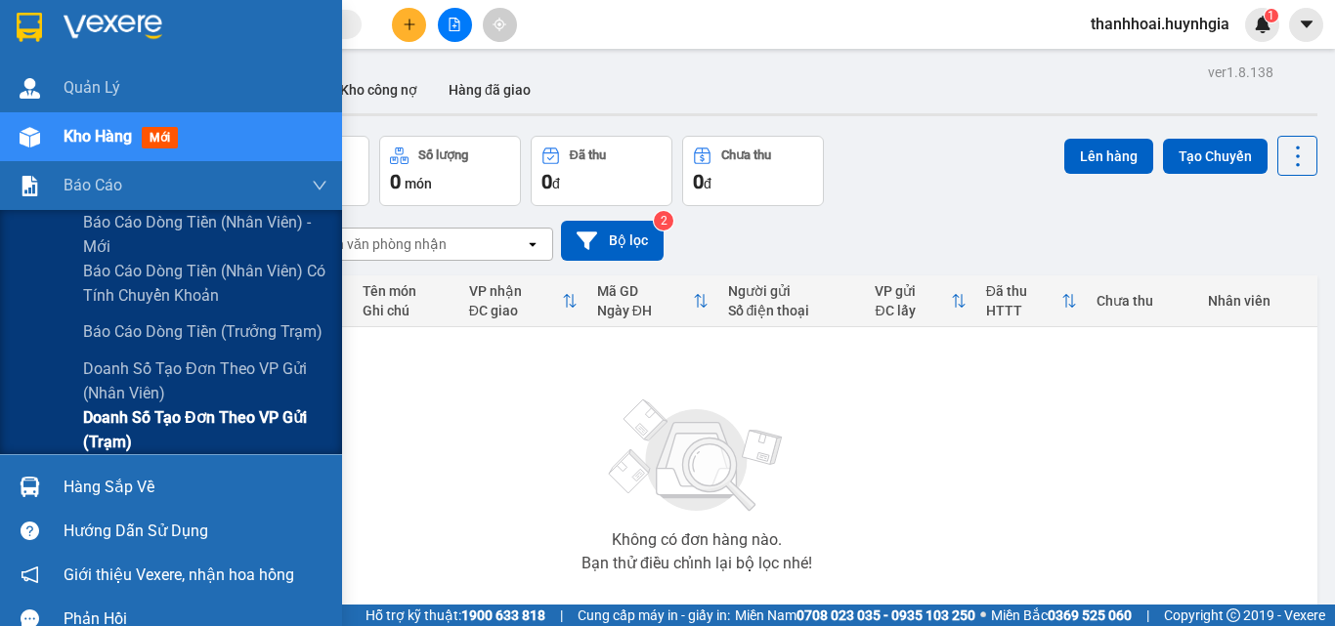
click at [169, 418] on span "Doanh số tạo đơn theo VP gửi (trạm)" at bounding box center [205, 430] width 244 height 49
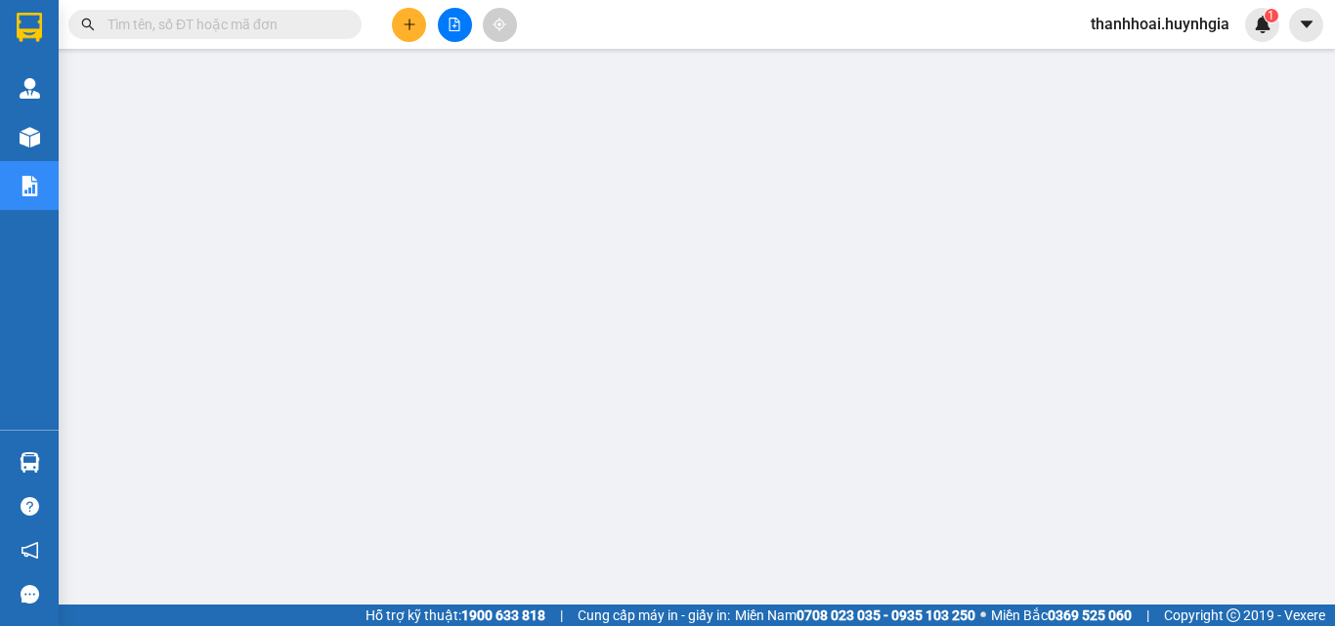
click at [1184, 23] on span "thanhhoai.huynhgia" at bounding box center [1160, 24] width 170 height 24
click at [1140, 62] on span "Đăng xuất" at bounding box center [1168, 61] width 130 height 22
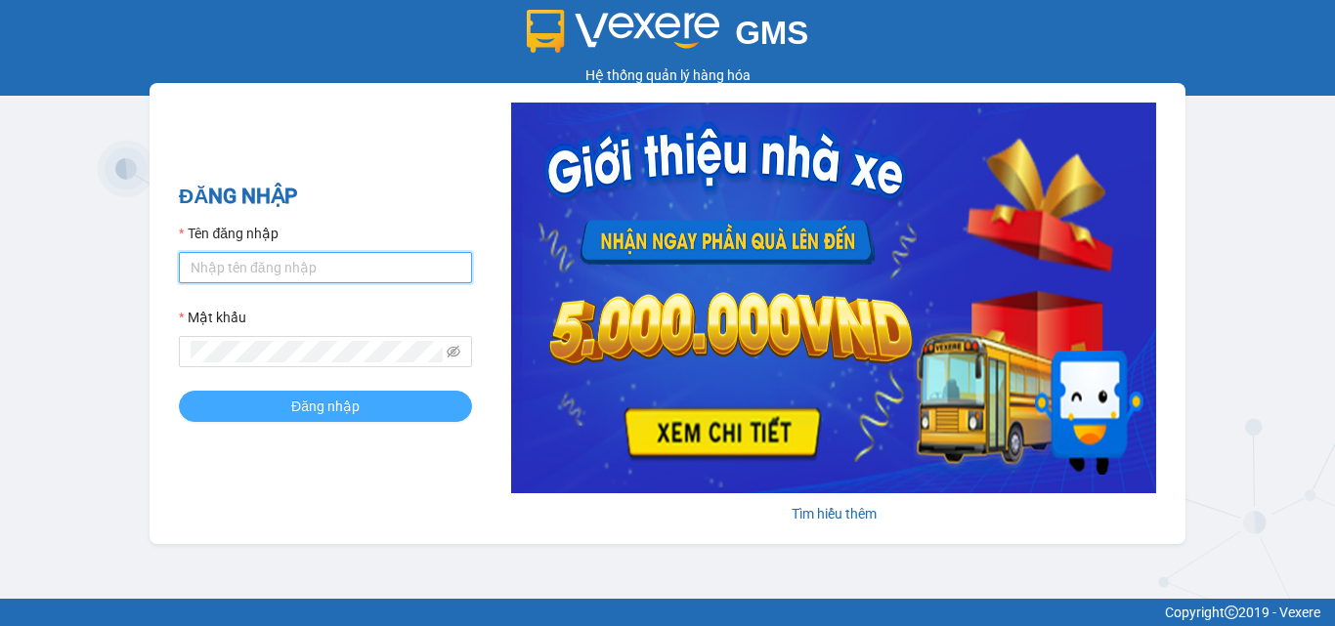
type input "chi.huynhgia"
click at [282, 401] on button "Đăng nhập" at bounding box center [325, 406] width 293 height 31
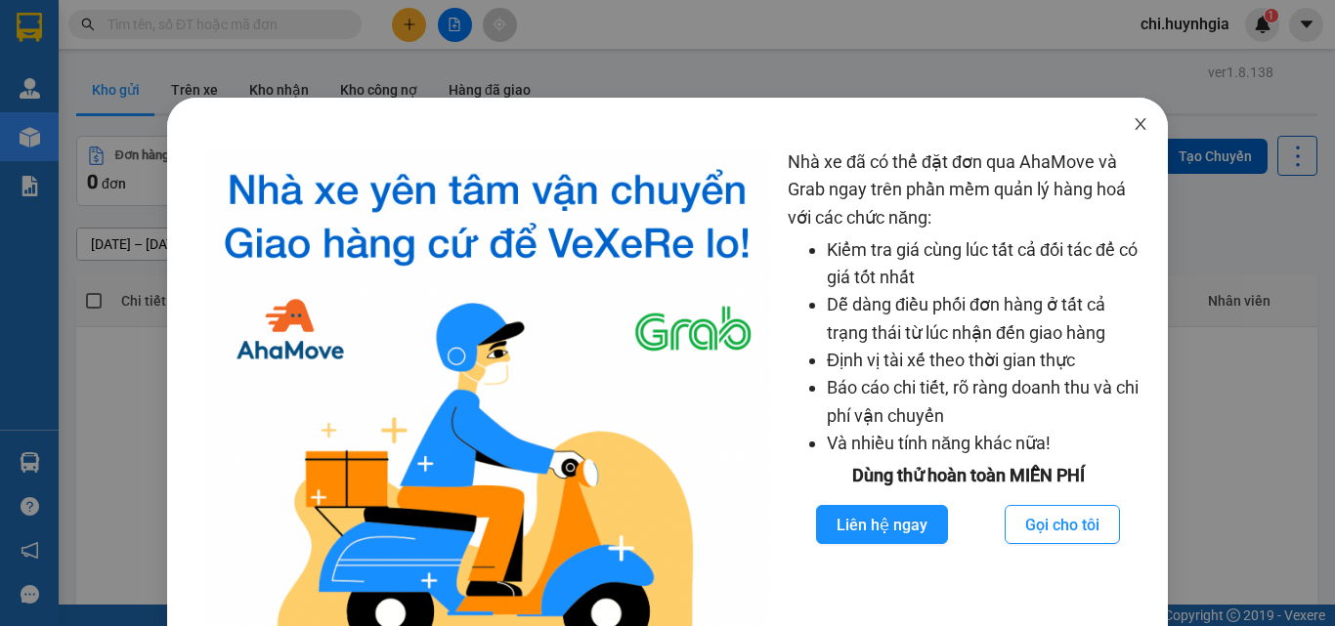
click at [1133, 125] on icon "close" at bounding box center [1141, 124] width 16 height 16
